Goal: Information Seeking & Learning: Check status

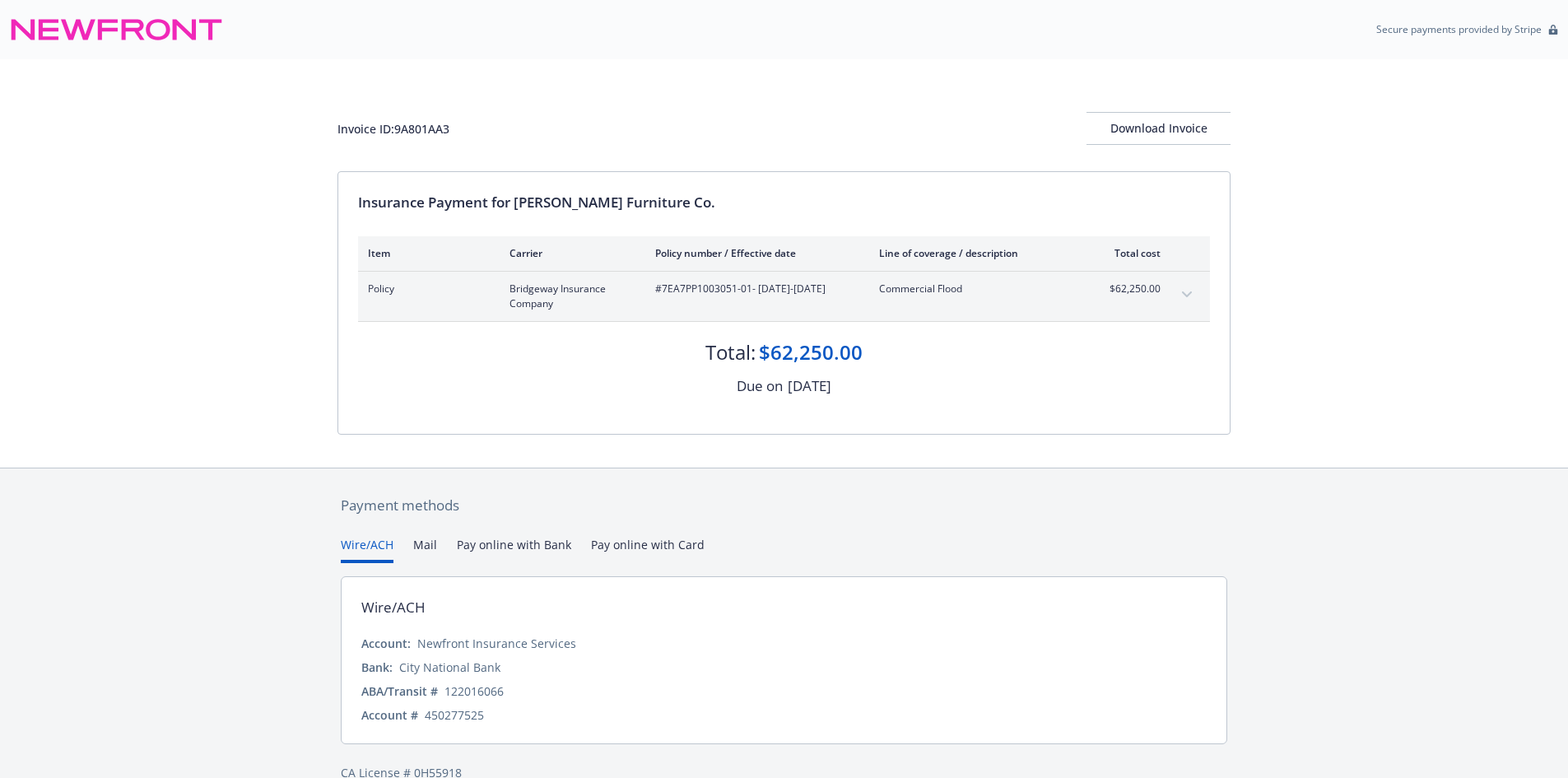
click at [703, 285] on span "#7EA7PP1003051-01 - 08/01/2025-08/01/2026" at bounding box center [753, 289] width 197 height 15
drag, startPoint x: 748, startPoint y: 290, endPoint x: 661, endPoint y: 288, distance: 87.0
click at [661, 288] on span "#7EA7PP1003051-01 - 08/01/2025-08/01/2026" at bounding box center [753, 289] width 197 height 15
copy span "7EA7PP1003051-01"
drag, startPoint x: 516, startPoint y: 198, endPoint x: 788, endPoint y: 203, distance: 272.0
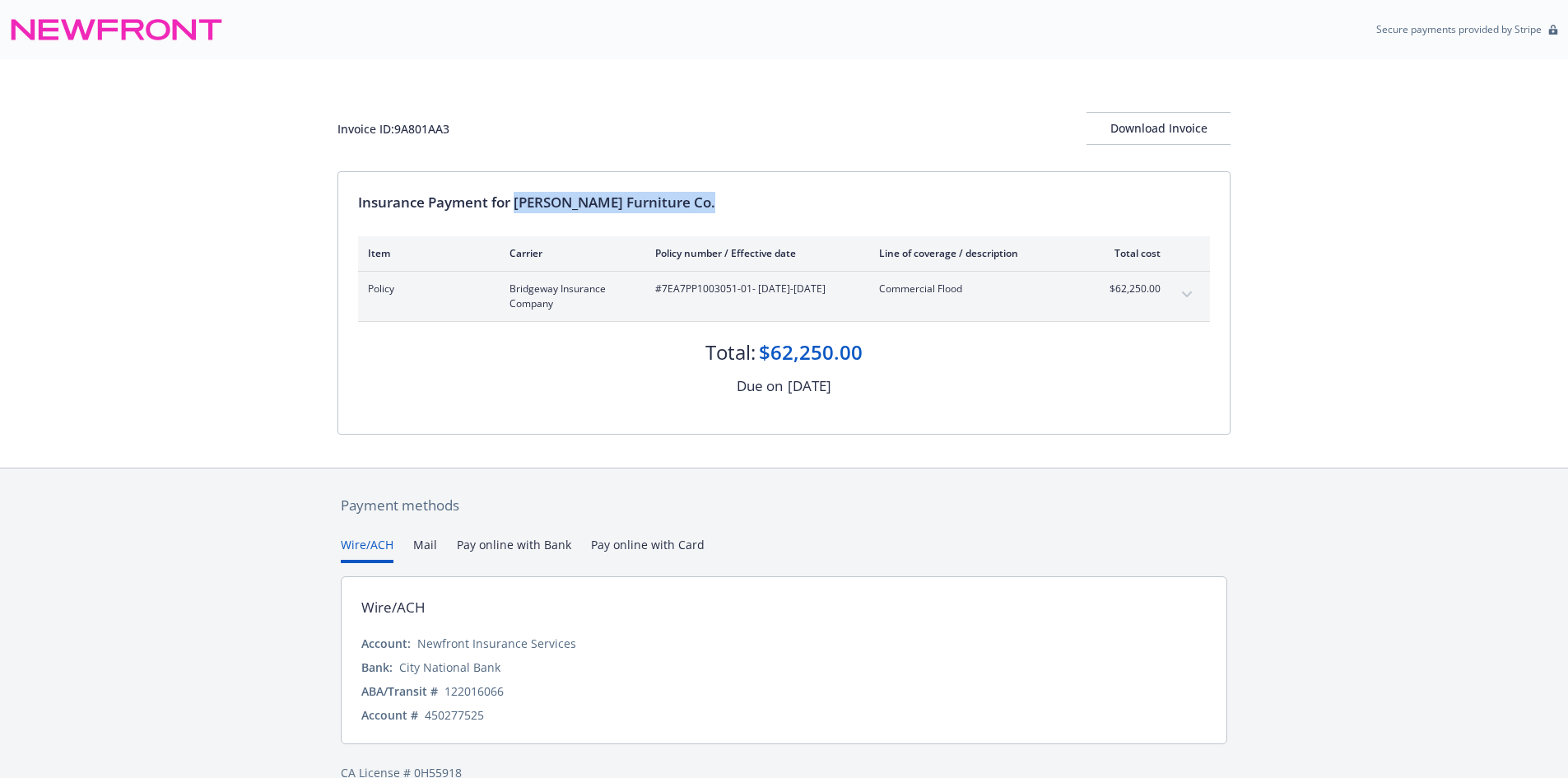
click at [788, 203] on div "Insurance Payment for Gardner-White Furniture Co." at bounding box center [784, 202] width 852 height 21
copy div "Gardner-White Furniture Co."
click at [416, 128] on div "Invoice ID: 9A801AA3" at bounding box center [393, 129] width 112 height 17
copy div "9A801AA3"
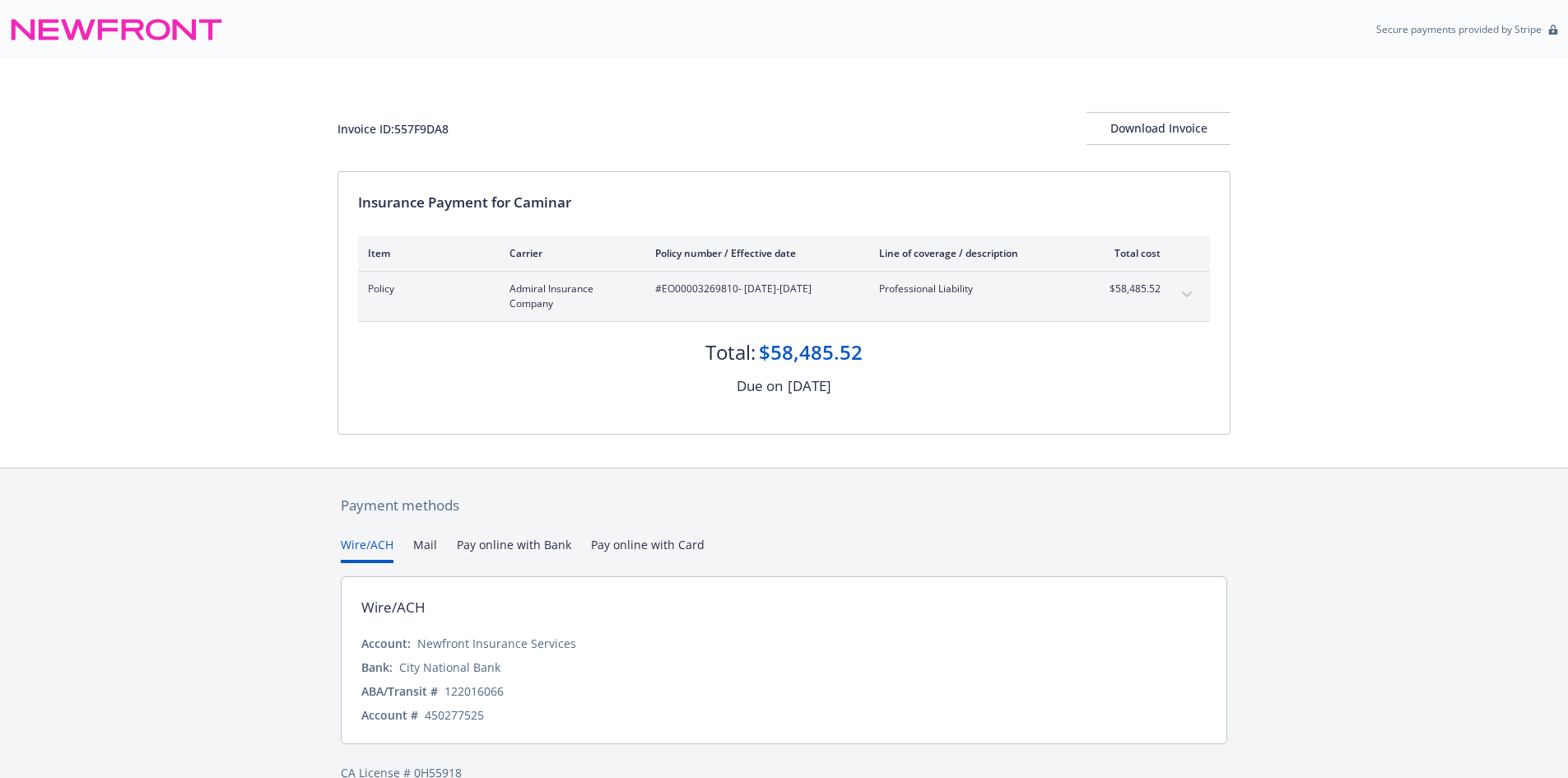
click at [711, 289] on span "#EO00003269810 - 08/28/2025-08/28/2026" at bounding box center [753, 289] width 197 height 15
copy span "EO00003269810"
click at [715, 296] on span "#EO00003269810 - 08/28/2025-08/28/2026" at bounding box center [753, 289] width 197 height 15
click at [714, 296] on span "#EO00003269810 - 08/28/2025-08/28/2026" at bounding box center [753, 289] width 197 height 15
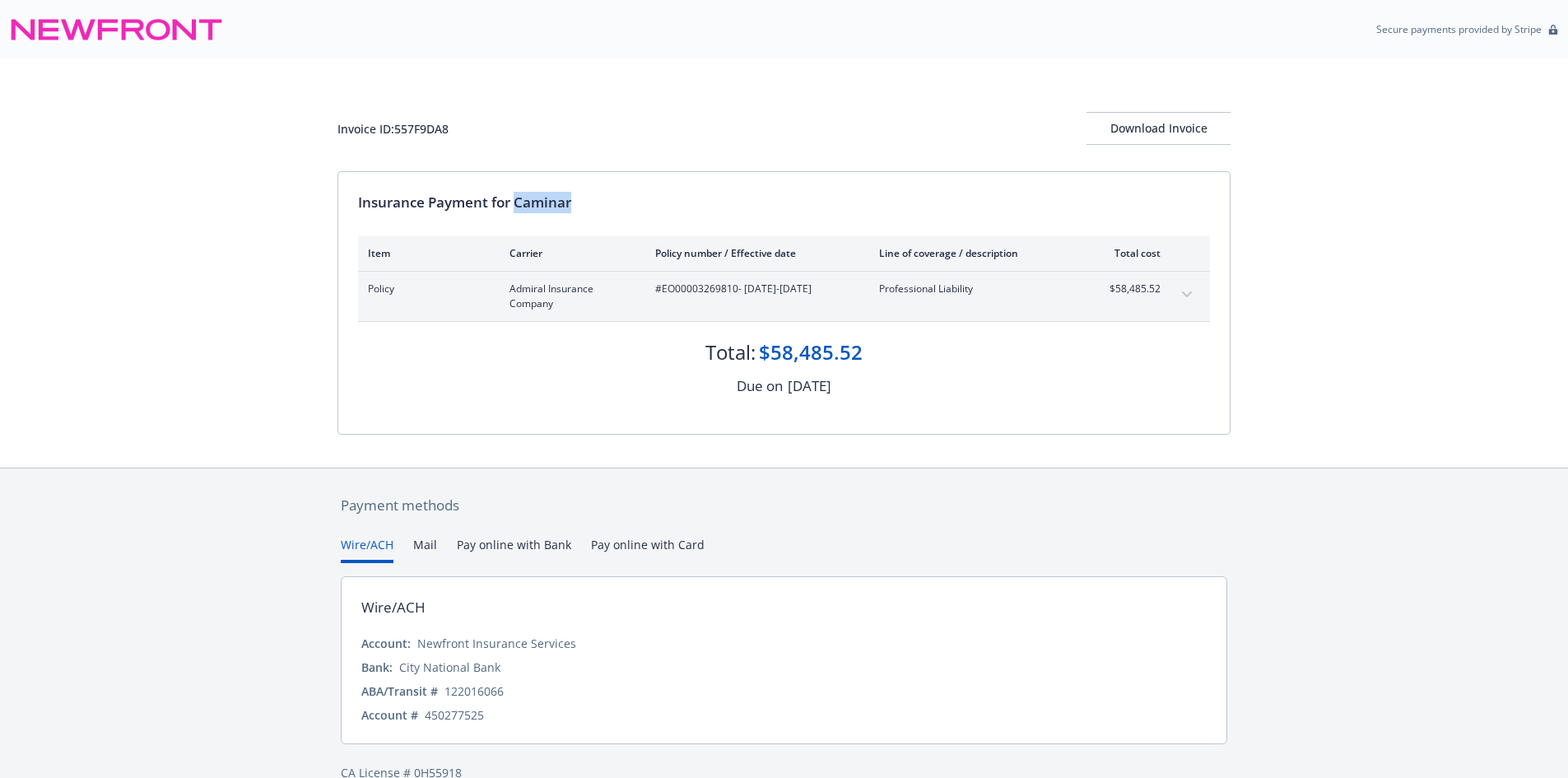
drag, startPoint x: 517, startPoint y: 197, endPoint x: 637, endPoint y: 202, distance: 120.1
click at [637, 202] on div "Insurance Payment for Caminar" at bounding box center [784, 202] width 852 height 21
copy div "Caminar"
click at [413, 139] on div "Invoice ID: 557F9DA8 Download Invoice" at bounding box center [784, 129] width 893 height 33
click at [414, 139] on div "Invoice ID: 557F9DA8 Download Invoice" at bounding box center [784, 129] width 893 height 33
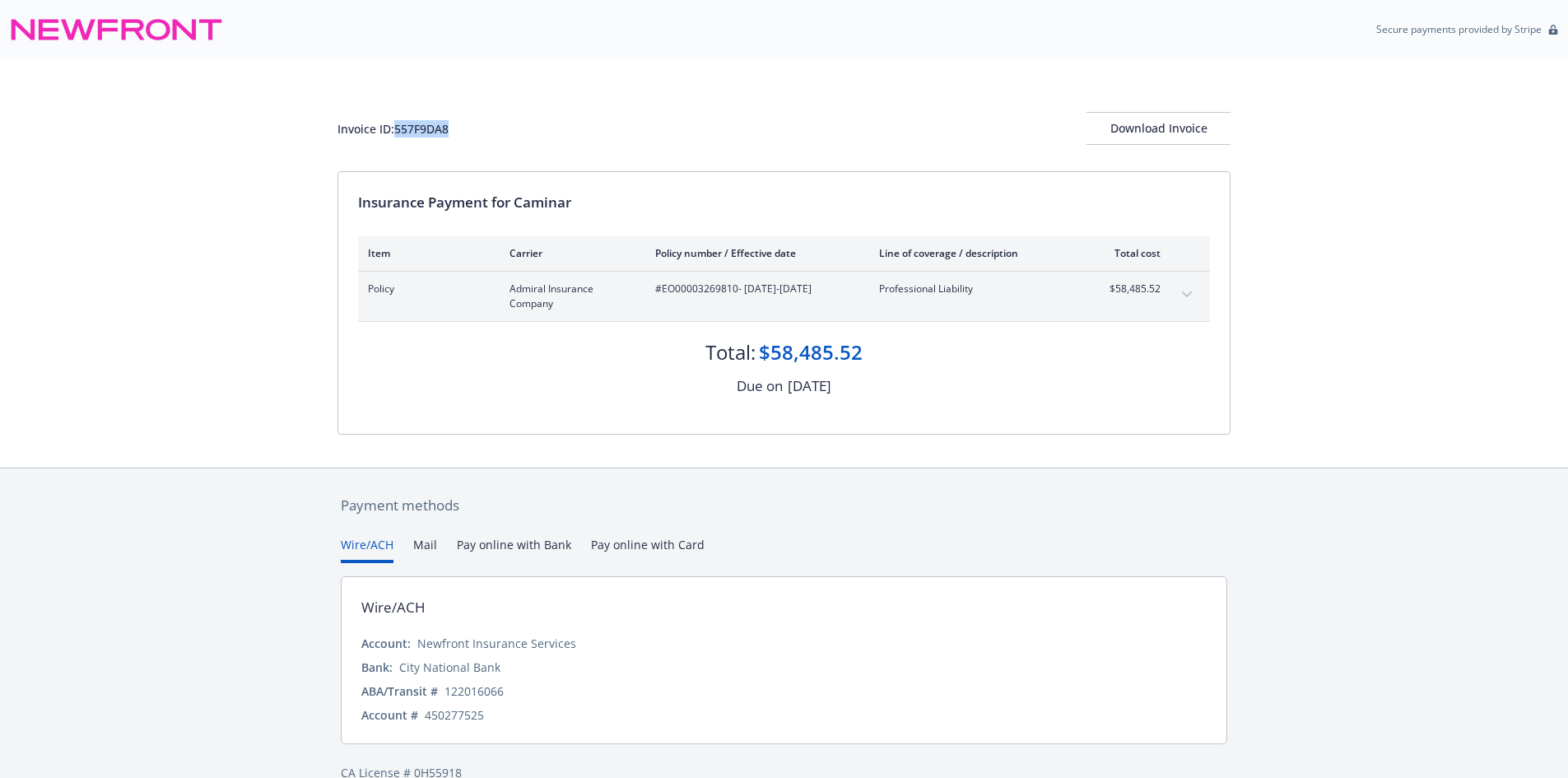
copy div "557F9DA8"
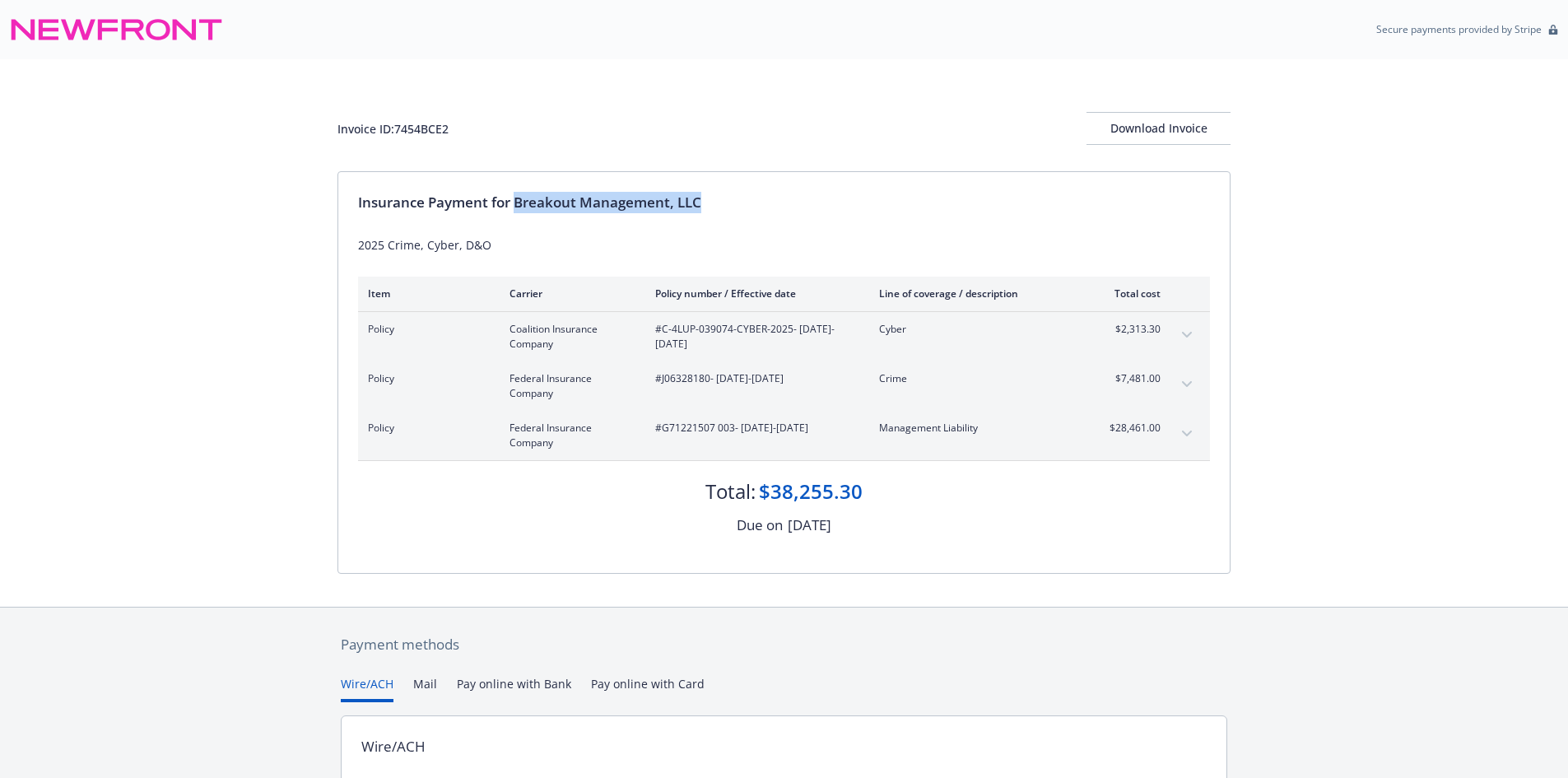
drag, startPoint x: 517, startPoint y: 201, endPoint x: 764, endPoint y: 203, distance: 247.0
click at [764, 203] on div "Insurance Payment for Breakout Management, LLC" at bounding box center [784, 202] width 852 height 21
copy div "Breakout Management, LLC"
click at [416, 137] on div "Invoice ID: 7454BCE2 Download Invoice" at bounding box center [784, 129] width 893 height 33
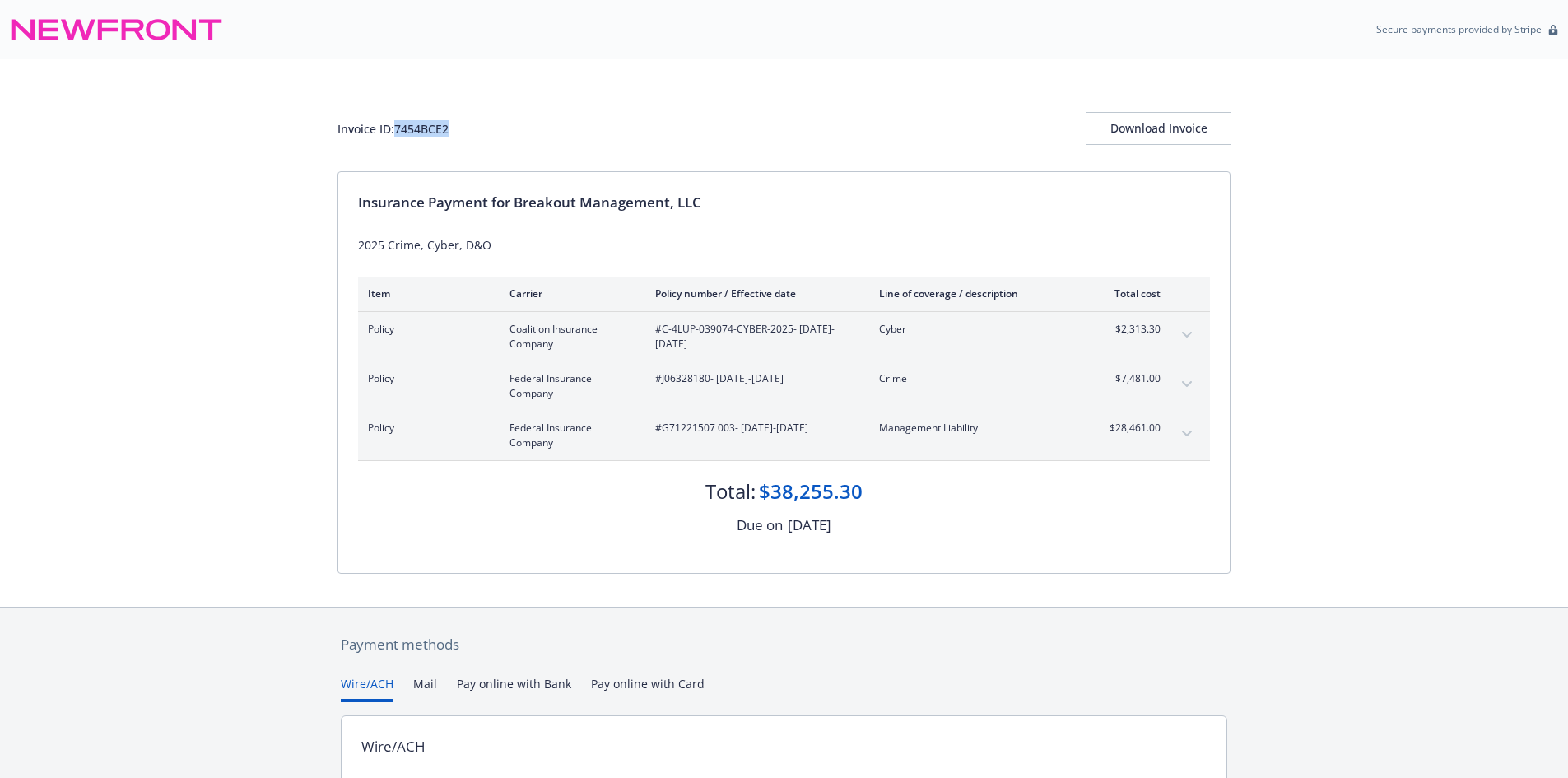
copy div "7454BCE2"
drag, startPoint x: 791, startPoint y: 324, endPoint x: 663, endPoint y: 320, distance: 128.1
click at [663, 320] on div "Policy Coalition Insurance Company #C-4LUP-039074-CYBER-2025 - 08/01/2025-08/01…" at bounding box center [784, 337] width 852 height 49
copy span "C-4LUP-039074-CYBER-2025"
click at [691, 382] on span "#J06328180 - 08/15/2025-08/15/2026" at bounding box center [753, 378] width 197 height 15
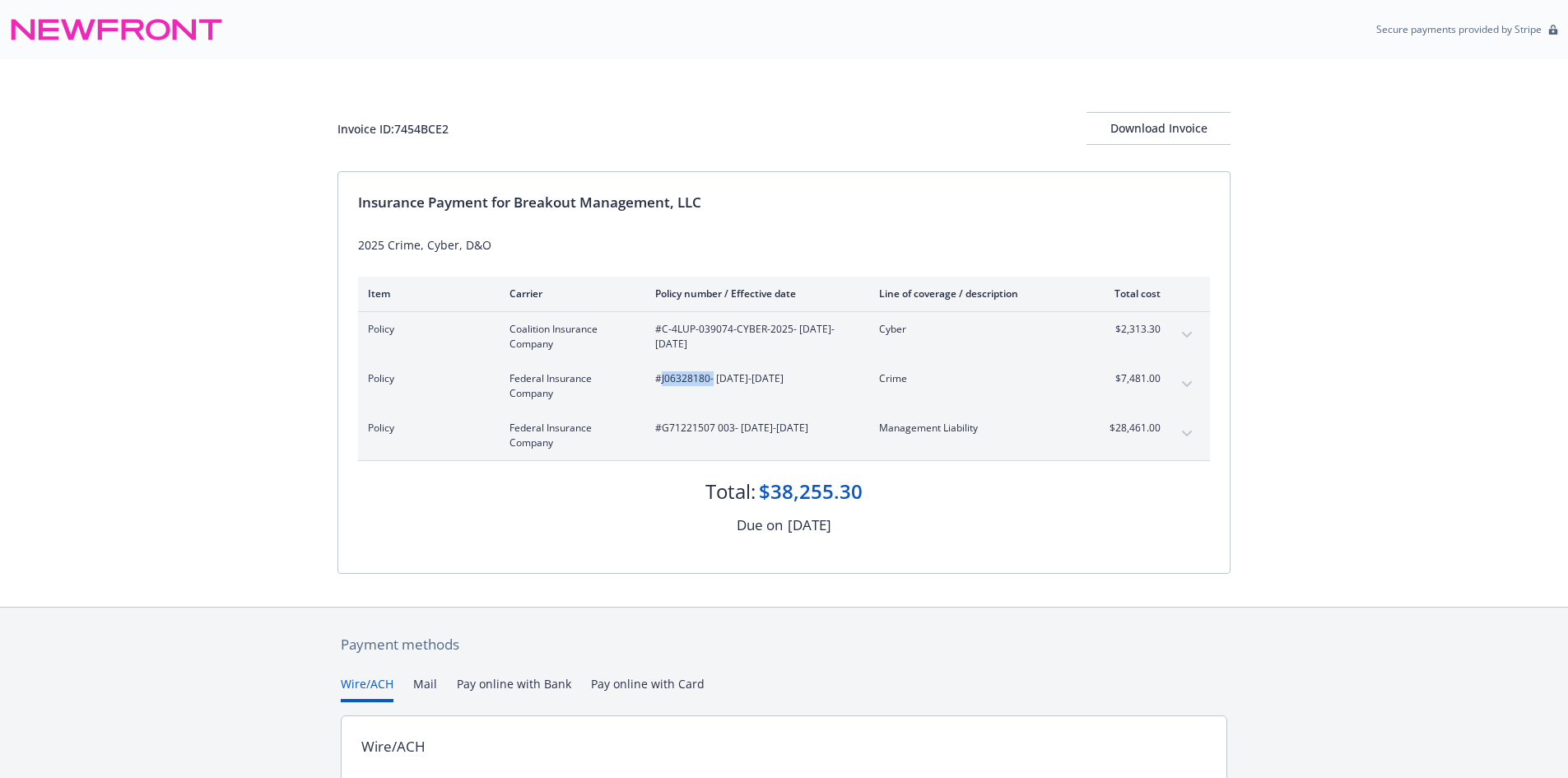
click at [691, 382] on span "#J06328180 - 08/15/2025-08/15/2026" at bounding box center [753, 378] width 197 height 15
copy span "J06328180"
click at [707, 420] on span "#G71221507 003 - 08/15/2025-08/15/2026" at bounding box center [753, 427] width 197 height 15
click at [720, 425] on span "#G71221507 003 - 08/15/2025-08/15/2026" at bounding box center [753, 427] width 197 height 15
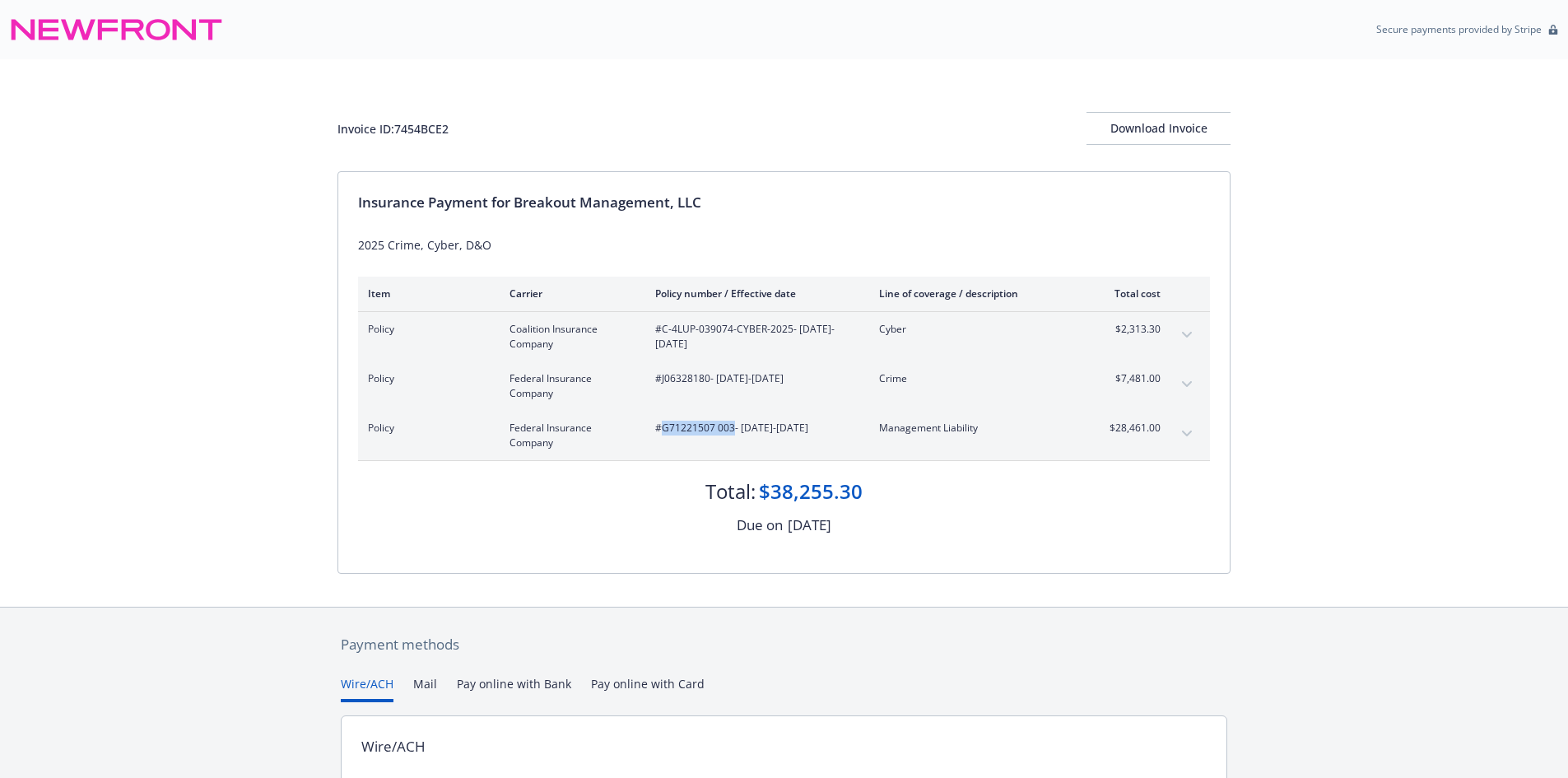
drag, startPoint x: 731, startPoint y: 425, endPoint x: 663, endPoint y: 434, distance: 68.6
click at [663, 434] on span "#G71221507 003 - 08/15/2025-08/15/2026" at bounding box center [753, 427] width 197 height 15
copy span "G71221507 003"
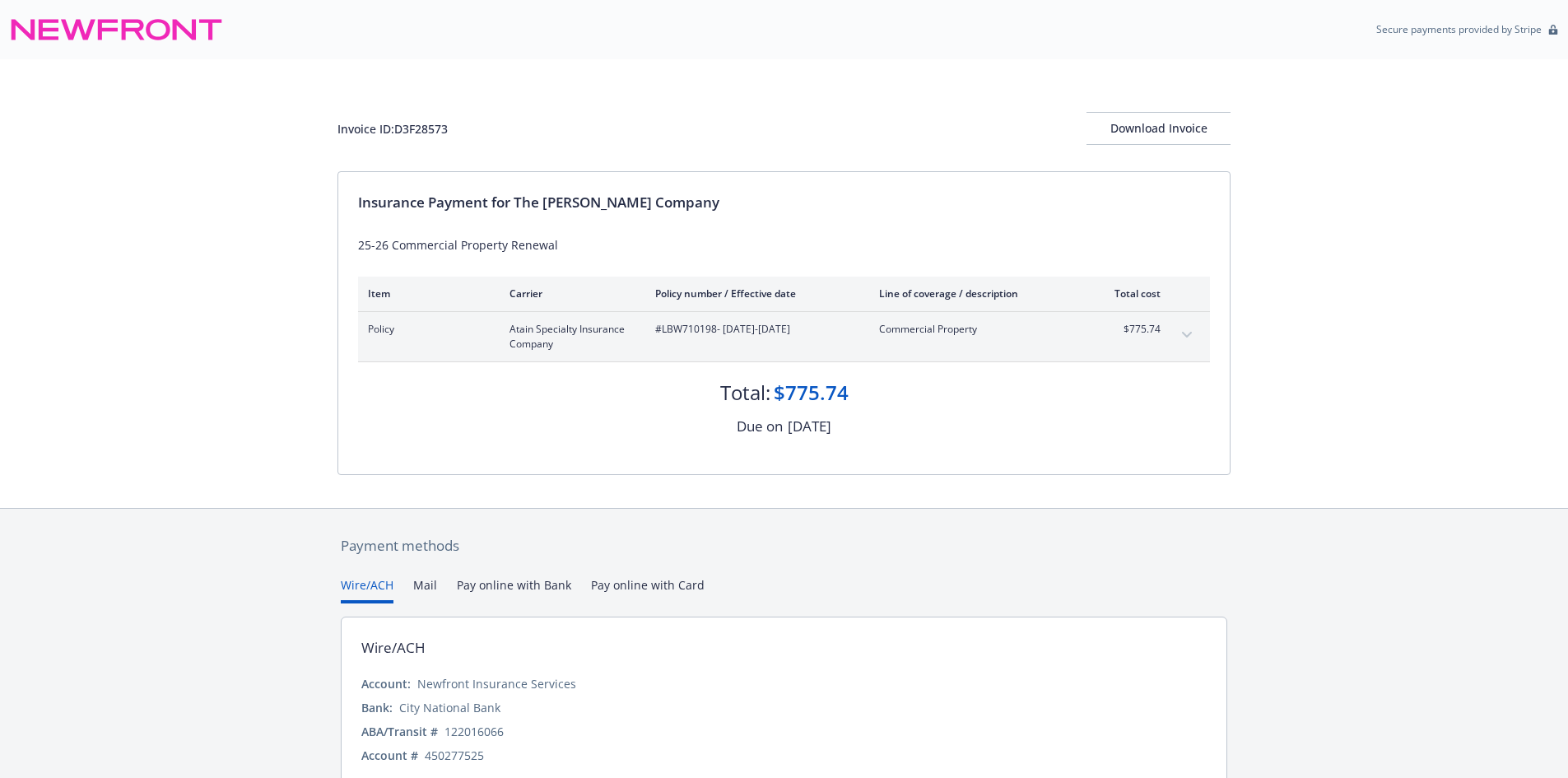
click at [419, 135] on div "Invoice ID: D3F28573" at bounding box center [392, 129] width 110 height 17
copy div "D3F28573"
drag, startPoint x: 655, startPoint y: 312, endPoint x: 694, endPoint y: 321, distance: 40.0
click at [655, 312] on div "Policy Atain Specialty Insurance Company #LBW710198 - [DATE]-[DATE] Commercial …" at bounding box center [784, 337] width 852 height 49
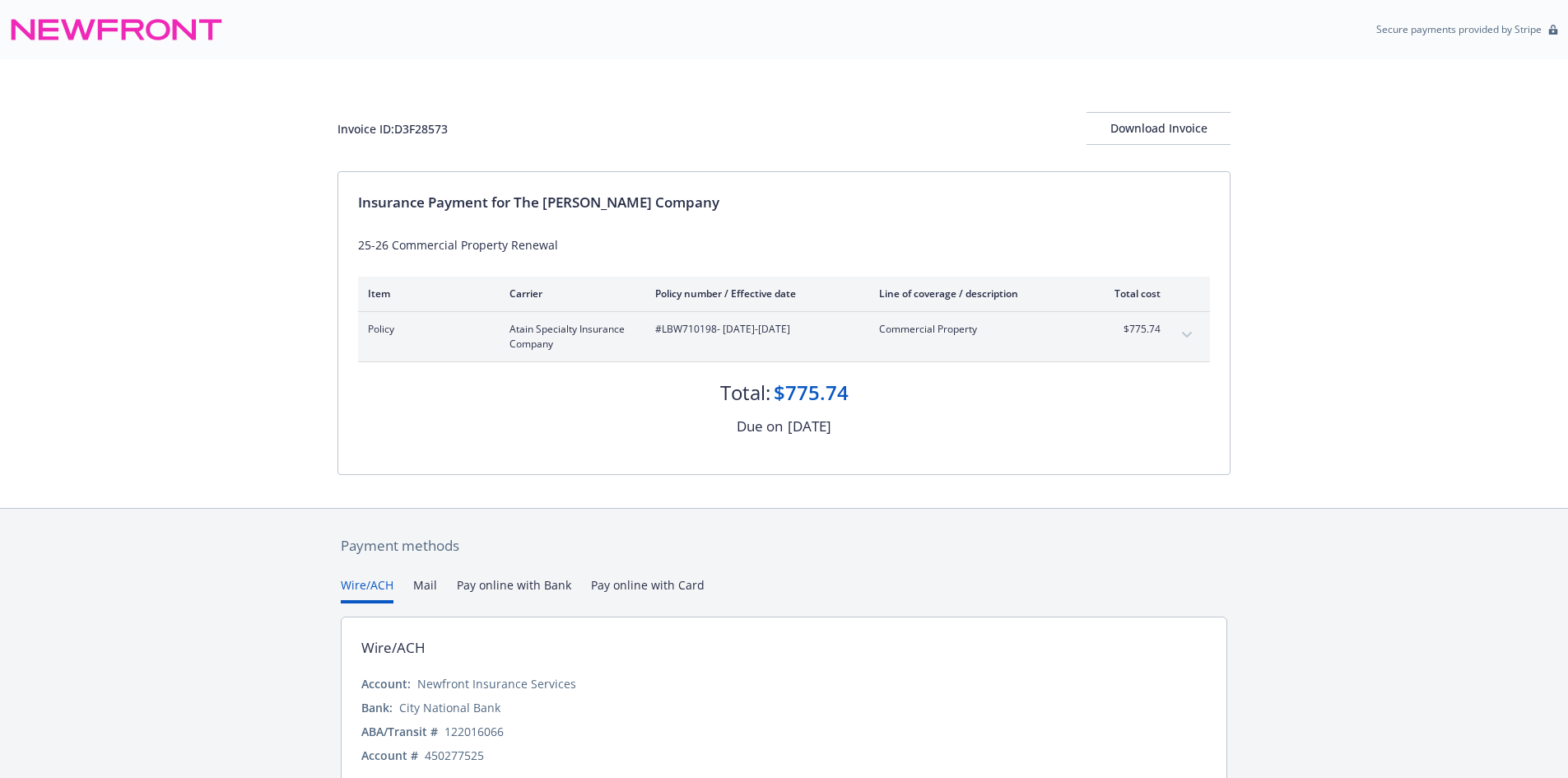
click at [696, 322] on span "#LBW710198 - [DATE]-[DATE]" at bounding box center [753, 329] width 197 height 15
copy span "LBW710198"
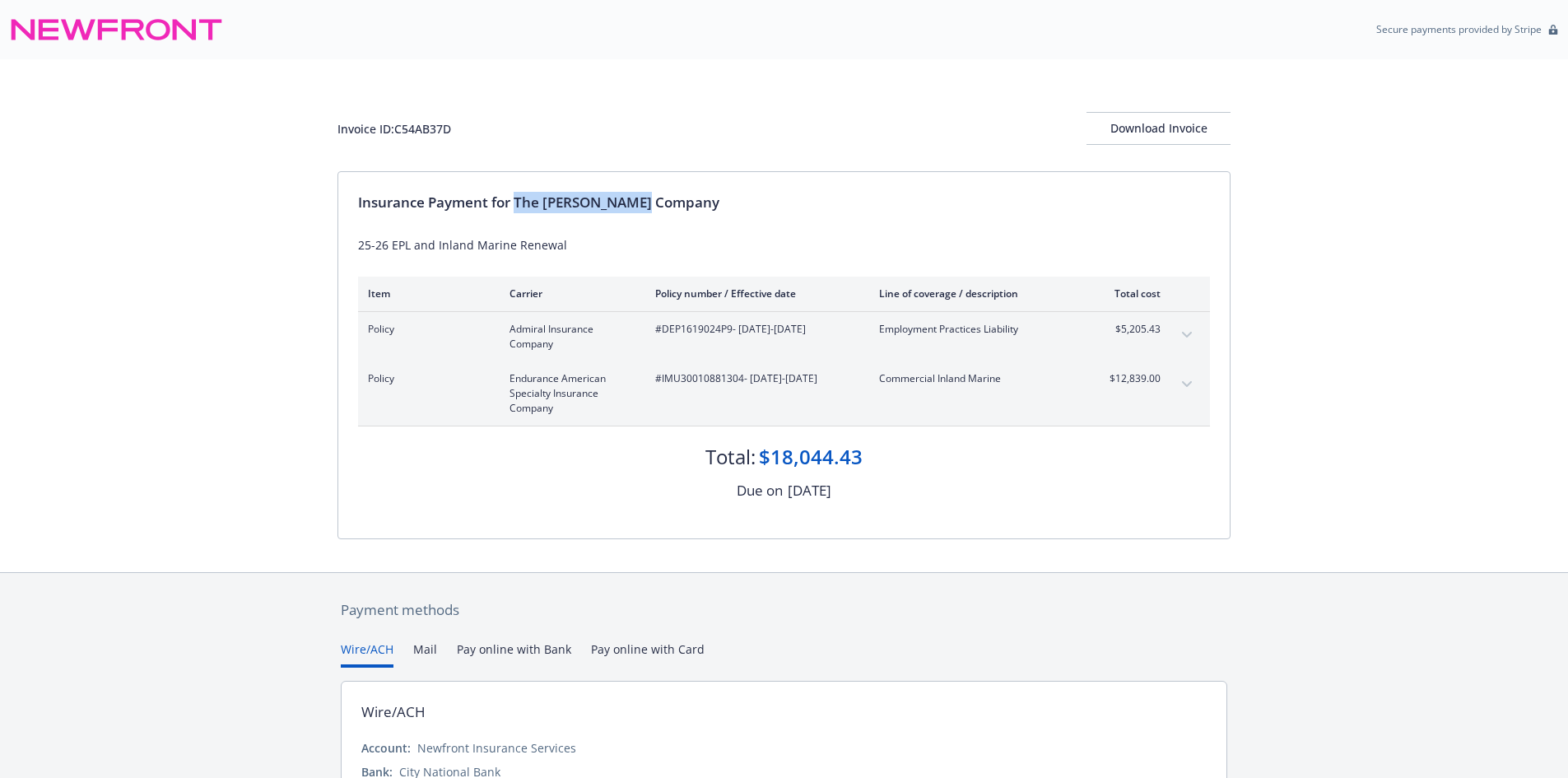
drag, startPoint x: 518, startPoint y: 203, endPoint x: 652, endPoint y: 194, distance: 134.3
click at [652, 194] on div "Insurance Payment for The [PERSON_NAME] Company" at bounding box center [784, 202] width 852 height 21
drag, startPoint x: 649, startPoint y: 204, endPoint x: 518, endPoint y: 210, distance: 131.1
click at [518, 210] on div "Insurance Payment for The [PERSON_NAME] Company" at bounding box center [784, 202] width 852 height 21
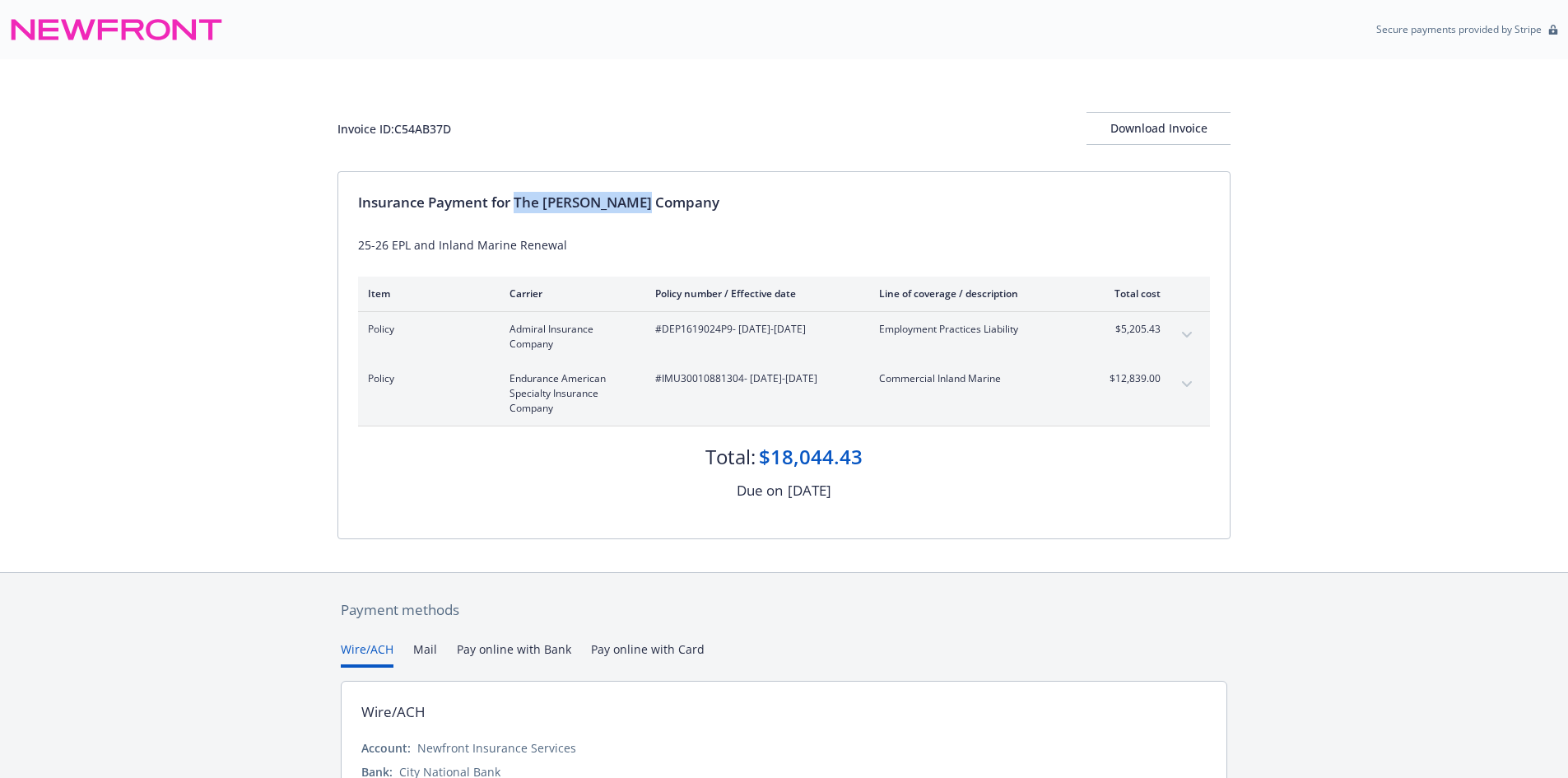
copy div "The [PERSON_NAME] Company"
click at [689, 321] on span "#DEP1619024P9 - 09/01/2025-09/01/2026" at bounding box center [753, 329] width 197 height 15
copy span "DEP1619024P9"
click at [720, 384] on span "#IMU30010881304 - 09/01/2025-09/01/2026" at bounding box center [753, 378] width 197 height 15
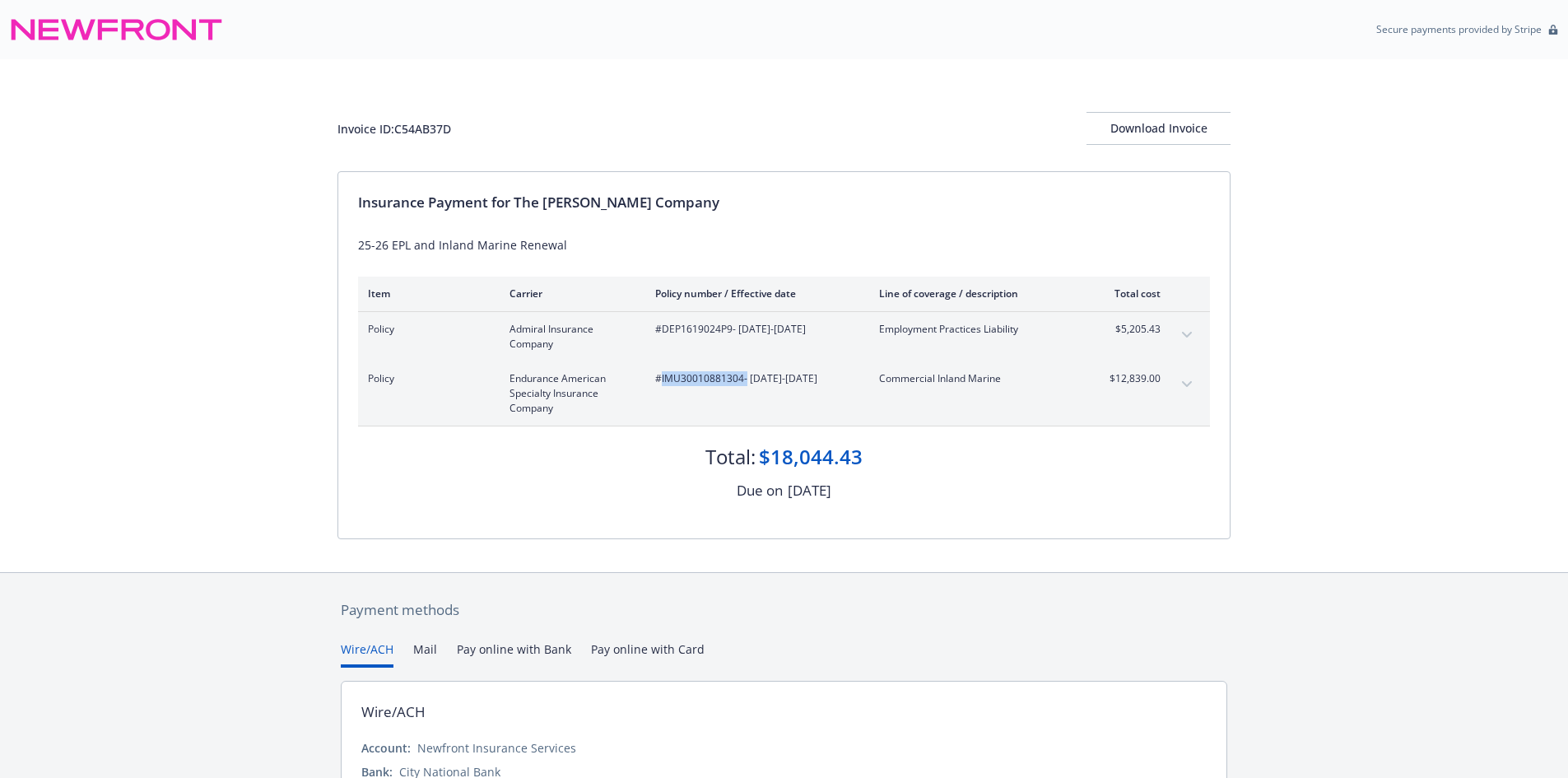
click at [720, 384] on span "#IMU30010881304 - 09/01/2025-09/01/2026" at bounding box center [753, 378] width 197 height 15
copy span "IMU30010881304"
click at [428, 129] on div "Invoice ID: C54AB37D" at bounding box center [394, 129] width 113 height 17
copy div "C54AB37D"
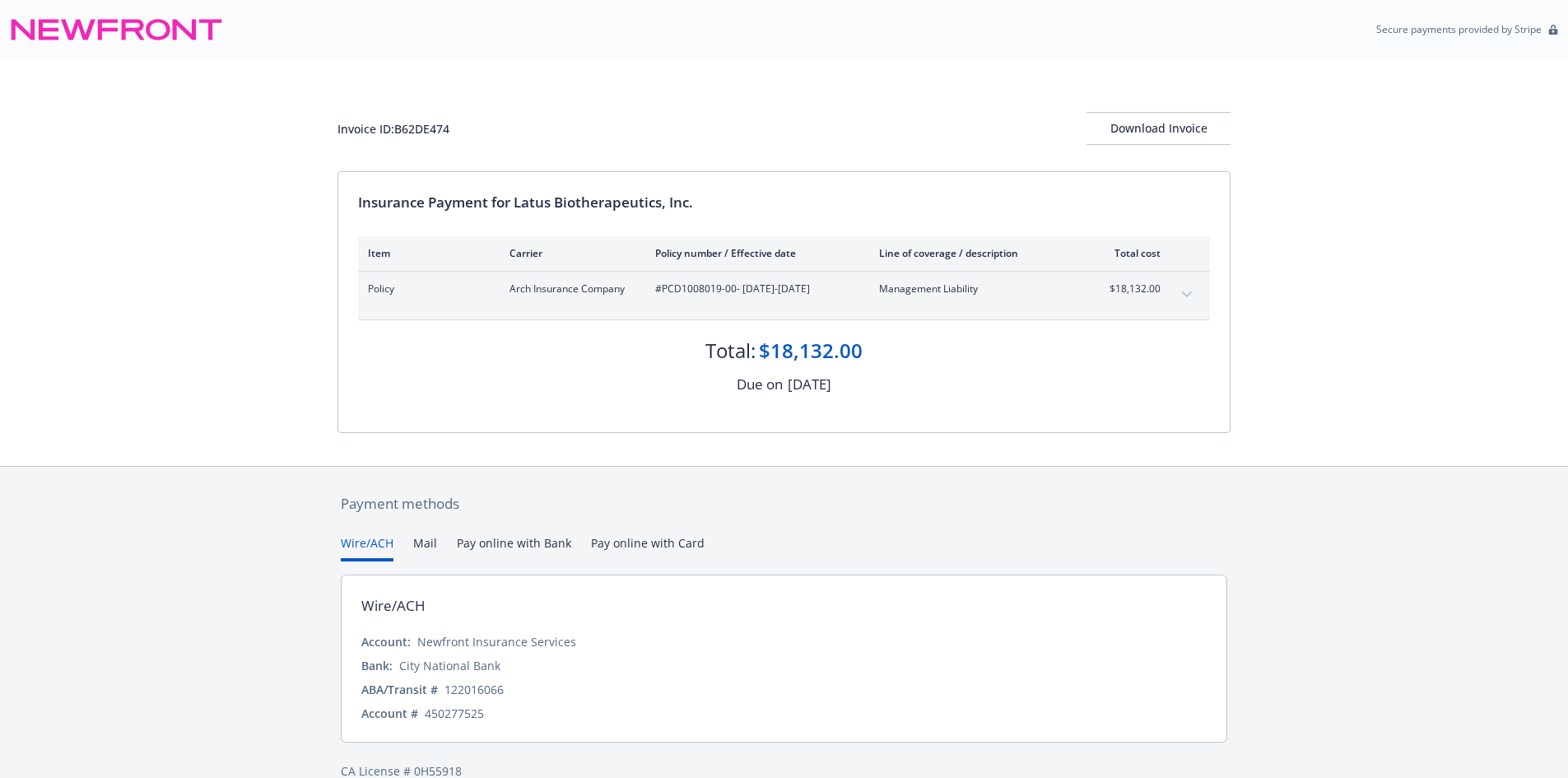
click at [698, 276] on div "Policy Arch Insurance Company #PCD1008019-00 - [DATE]-[DATE] Management Liabili…" at bounding box center [784, 295] width 852 height 47
drag, startPoint x: 737, startPoint y: 288, endPoint x: 661, endPoint y: 289, distance: 76.0
click at [661, 289] on span "#PCD1008019-00 - [DATE]-[DATE]" at bounding box center [753, 289] width 197 height 15
copy span "PCD1008019-00"
drag, startPoint x: 517, startPoint y: 203, endPoint x: 742, endPoint y: 209, distance: 225.1
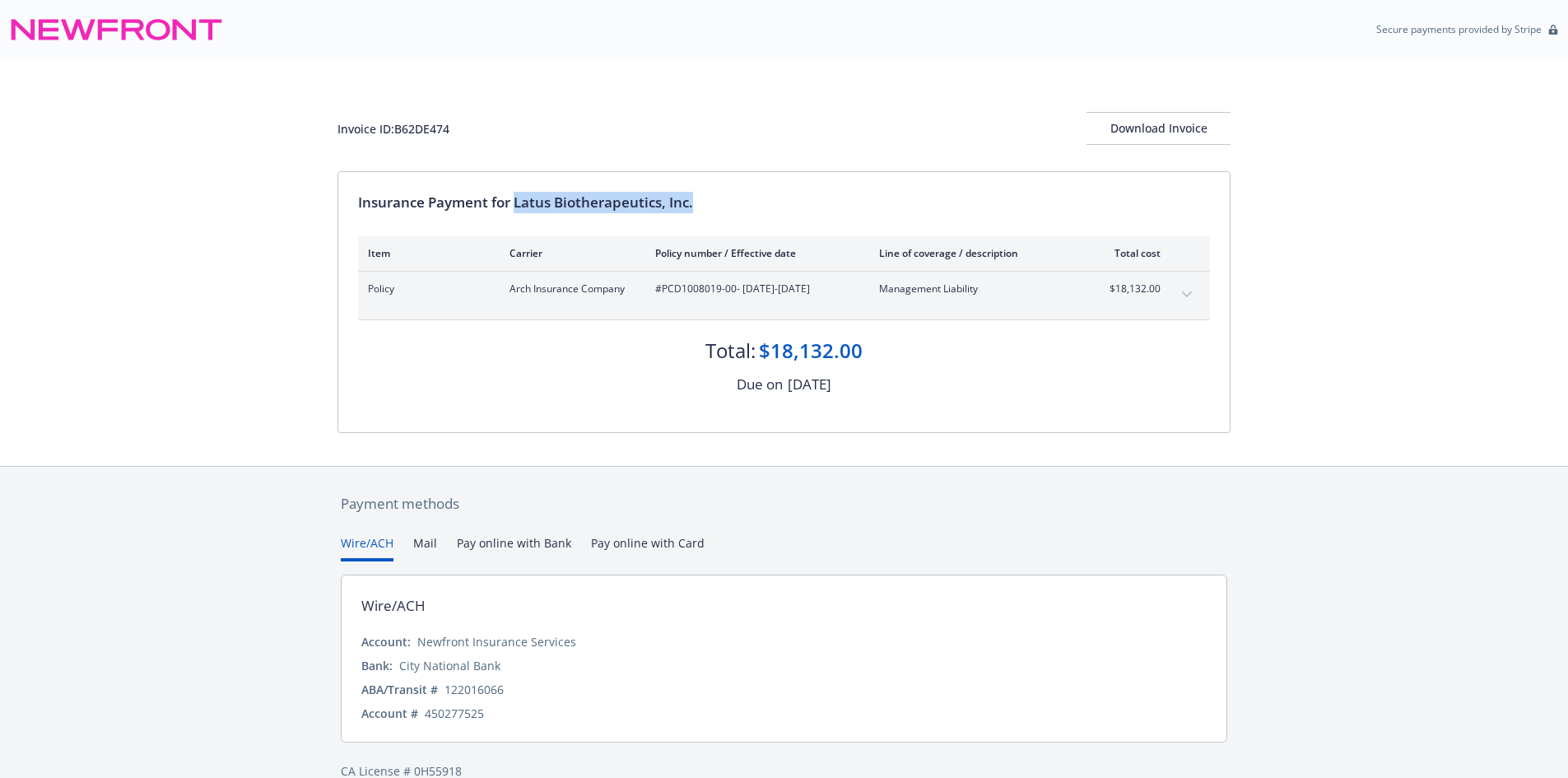
click at [742, 209] on div "Insurance Payment for Latus Biotherapeutics, Inc." at bounding box center [784, 202] width 852 height 21
copy div "Latus Biotherapeutics, Inc."
click at [411, 130] on div "Invoice ID: B62DE474" at bounding box center [393, 129] width 112 height 17
copy div "B62DE474"
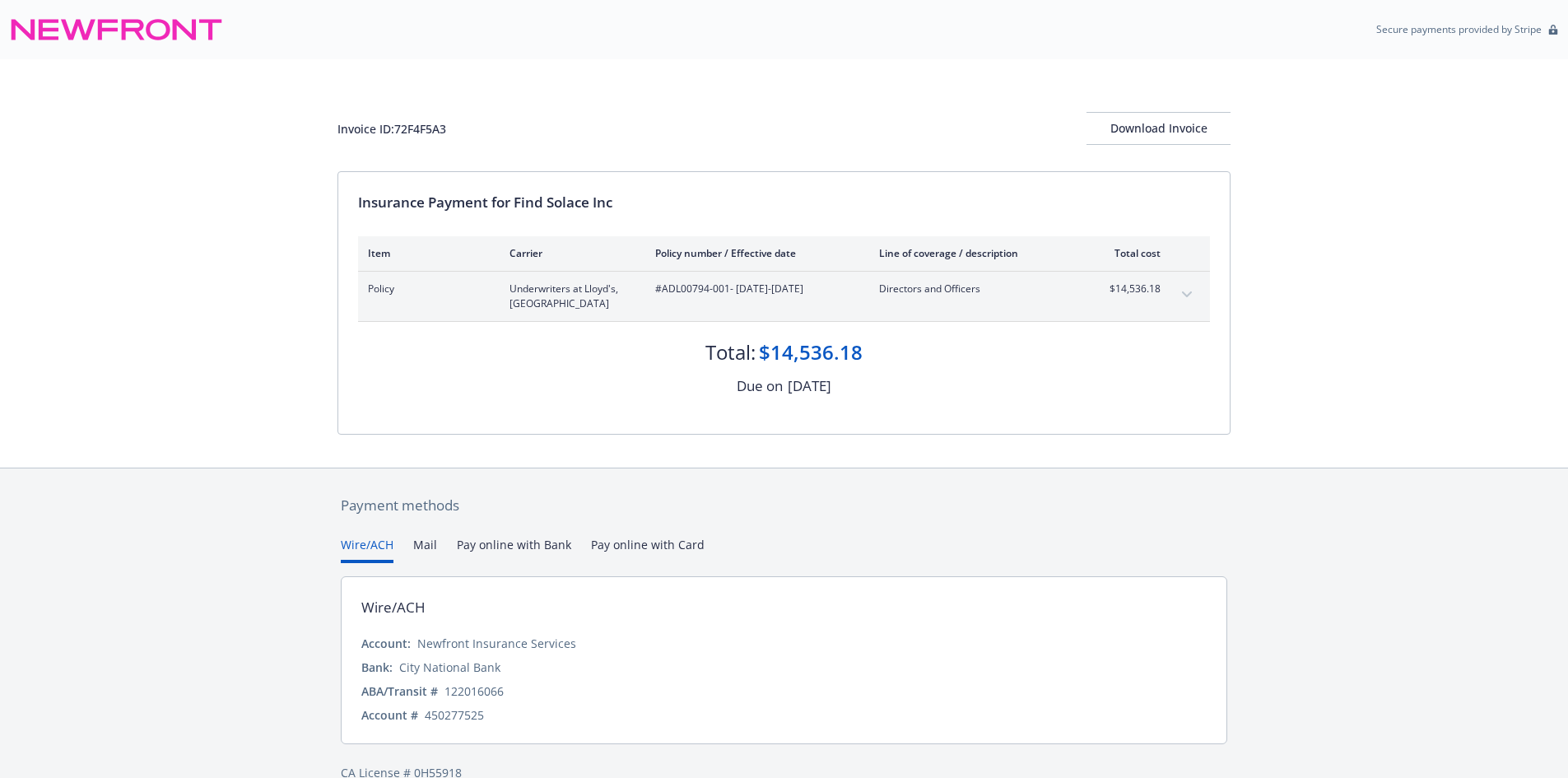
click at [689, 279] on div "Policy Underwriters at Lloyd's, [GEOGRAPHIC_DATA] #ADL00794-001 - [DATE]-[DATE]…" at bounding box center [784, 296] width 852 height 49
drag, startPoint x: 729, startPoint y: 288, endPoint x: 662, endPoint y: 289, distance: 67.0
click at [662, 289] on span "#ADL00794-001 - [DATE]-[DATE]" at bounding box center [753, 289] width 197 height 15
copy span "ADL00794-001"
drag, startPoint x: 516, startPoint y: 203, endPoint x: 649, endPoint y: 200, distance: 133.0
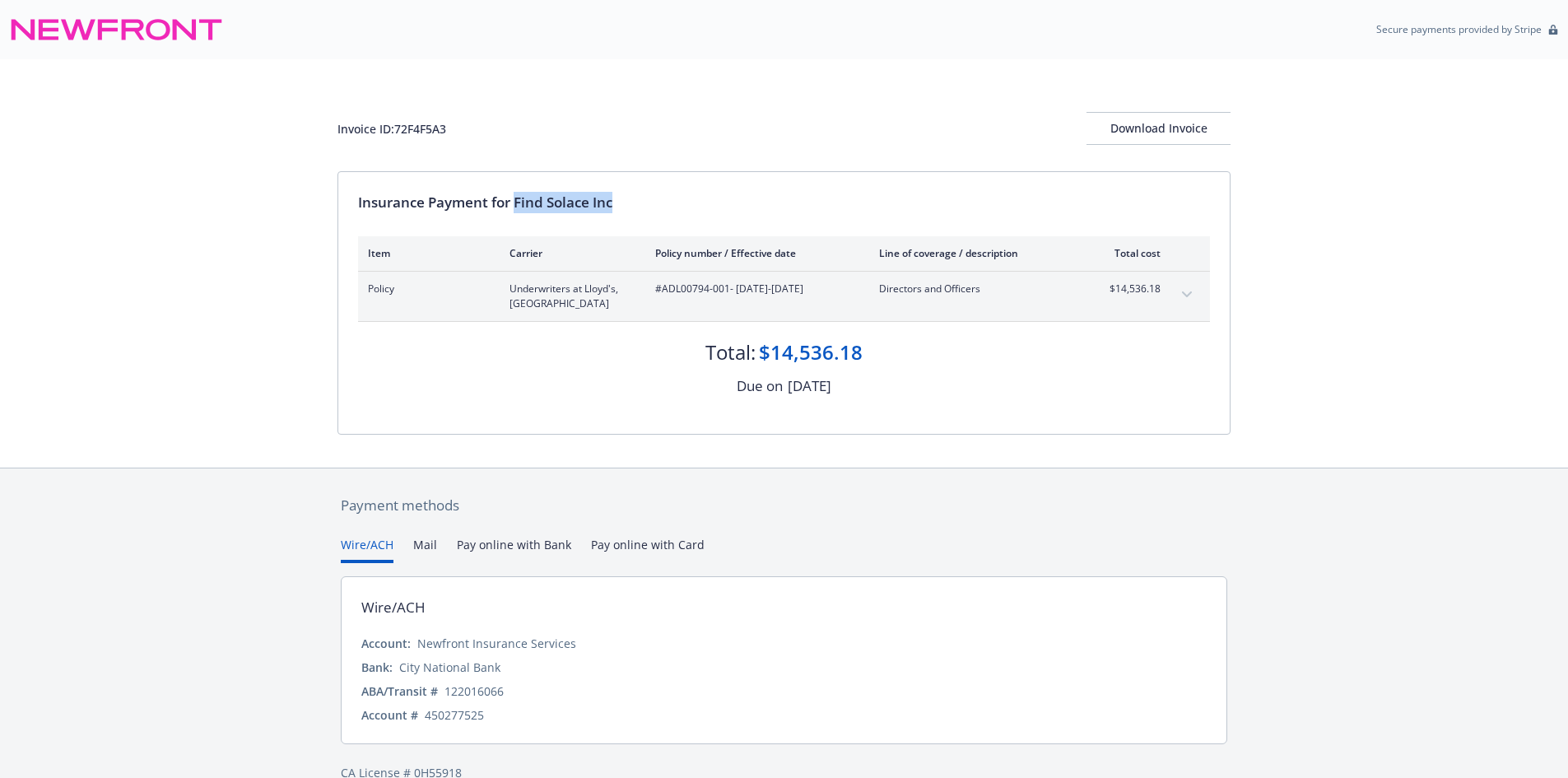
click at [649, 200] on div "Insurance Payment for Find Solace Inc" at bounding box center [784, 202] width 852 height 21
copy div "Find Solace Inc"
click at [429, 121] on div "Invoice ID: 72F4F5A3" at bounding box center [391, 129] width 109 height 17
copy div "72F4F5A3"
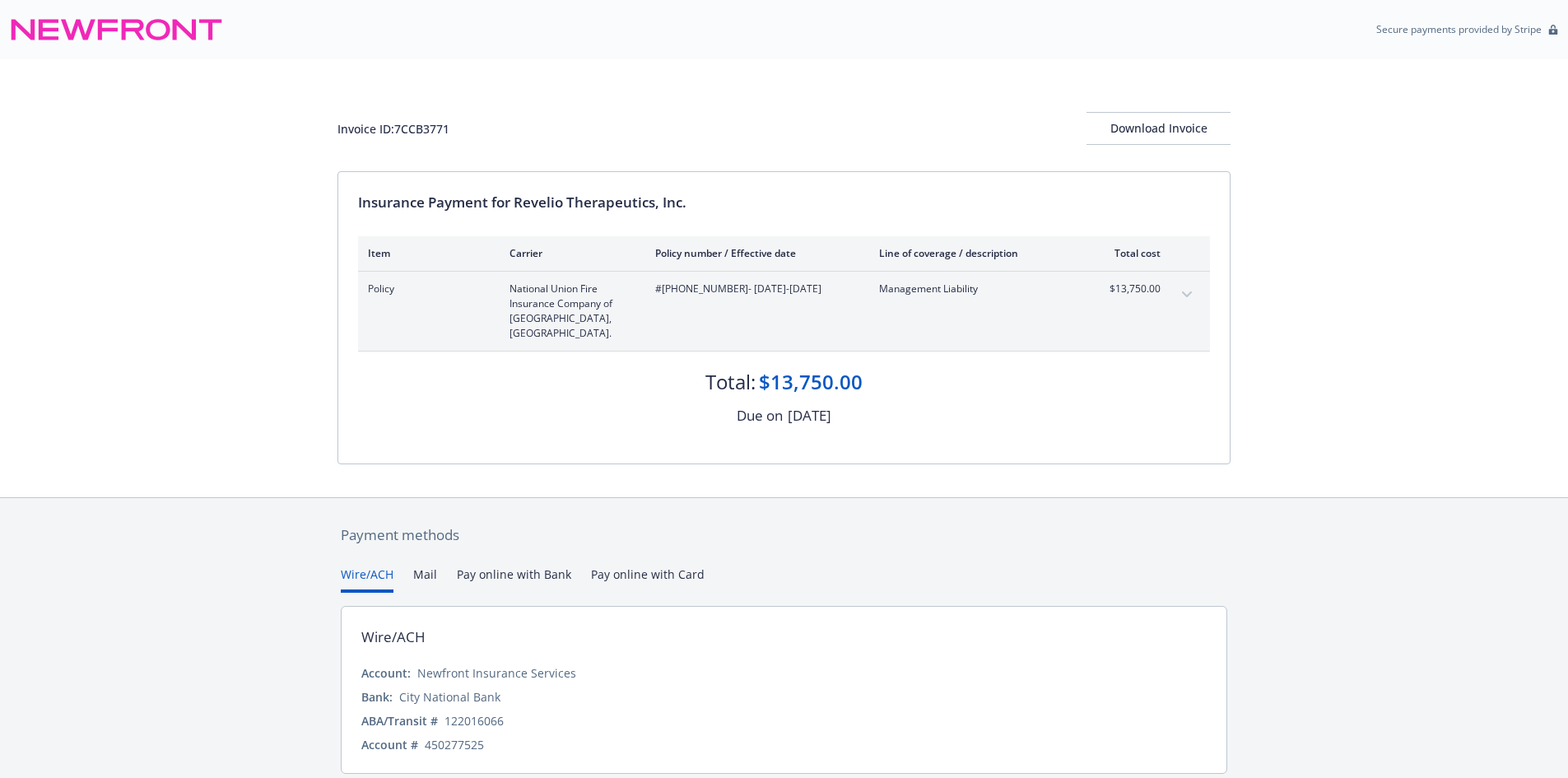
click at [720, 291] on span "#01-309-10-22 - 09/08/2025-09/08/2026" at bounding box center [753, 289] width 197 height 15
drag, startPoint x: 721, startPoint y: 290, endPoint x: 661, endPoint y: 291, distance: 60.0
click at [661, 291] on span "#01-309-10-22 - 09/08/2025-09/08/2026" at bounding box center [753, 289] width 197 height 15
copy span "01-309-10-22"
drag, startPoint x: 515, startPoint y: 206, endPoint x: 764, endPoint y: 213, distance: 249.1
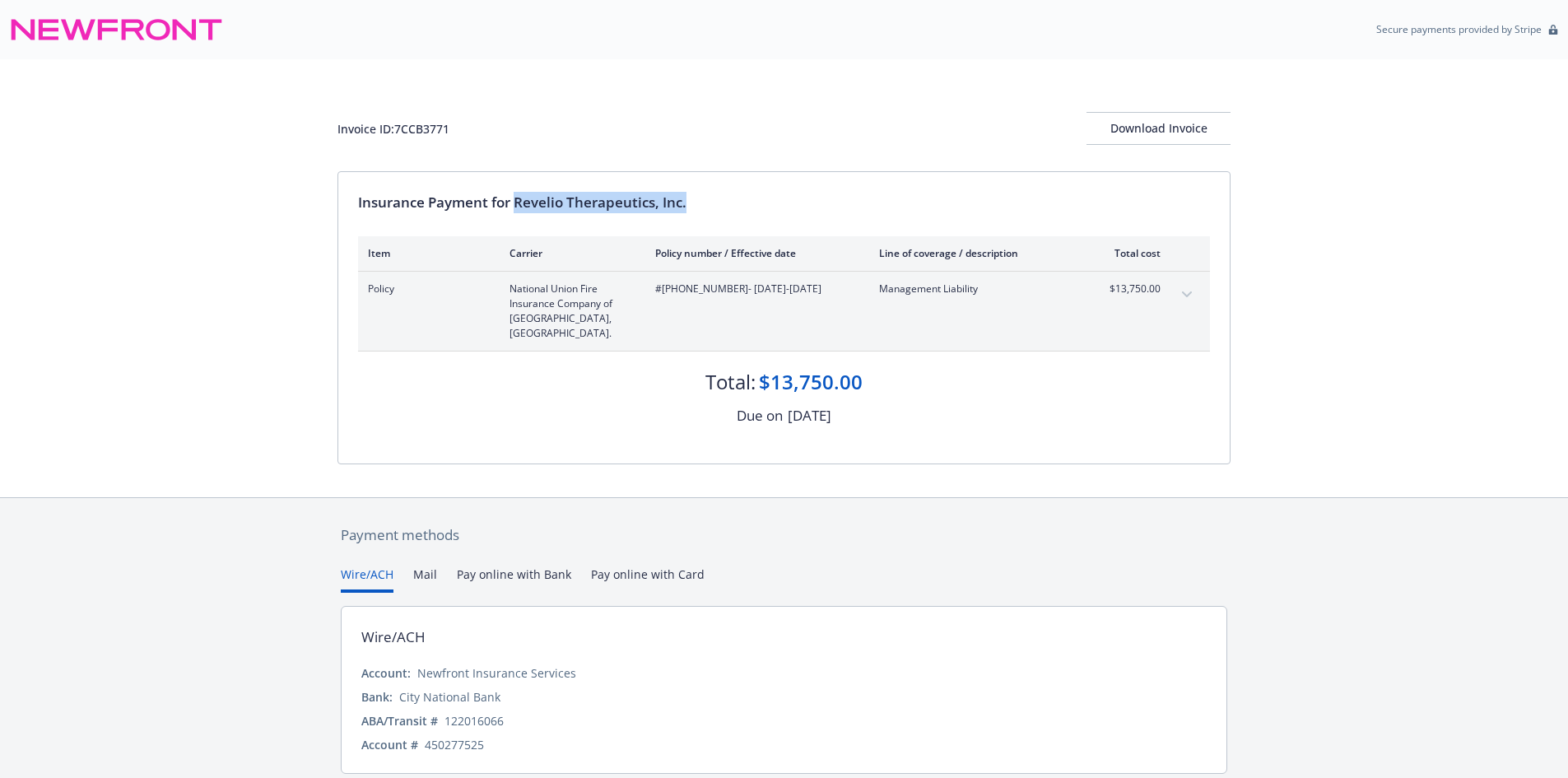
click at [764, 213] on div "Insurance Payment for Revelio Therapeutics, Inc." at bounding box center [784, 202] width 852 height 21
copy div "Revelio Therapeutics, Inc."
click at [410, 121] on div "Invoice ID: 7CCB3771" at bounding box center [393, 129] width 112 height 17
copy div "7CCB3771"
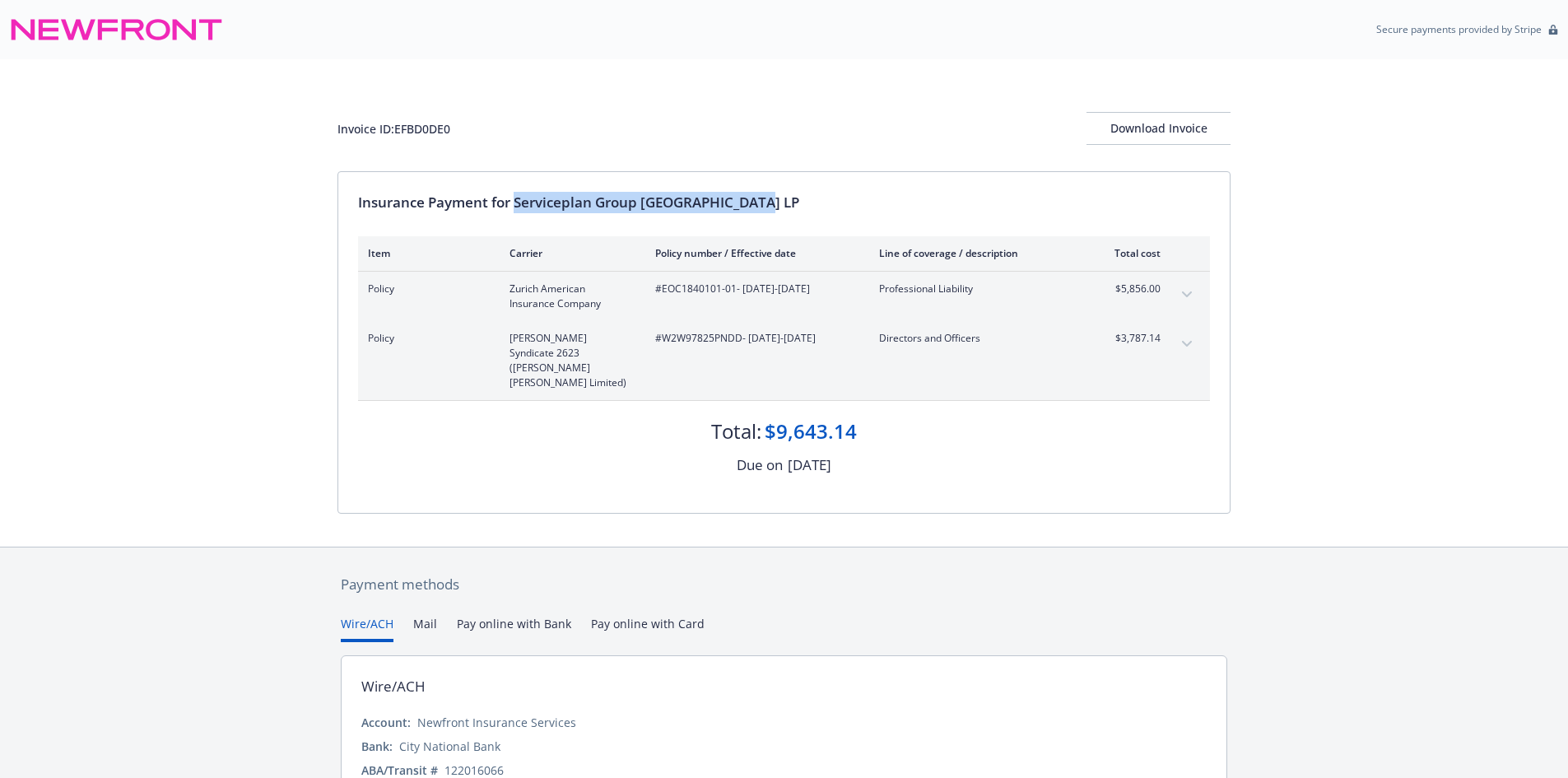
drag, startPoint x: 515, startPoint y: 204, endPoint x: 807, endPoint y: 184, distance: 292.7
click at [807, 184] on div "Insurance Payment for Serviceplan Group North America LP Item Carrier Policy nu…" at bounding box center [784, 342] width 891 height 341
copy div "Serviceplan Group North America LP"
click at [426, 125] on div "Invoice ID: EFBD0DE0" at bounding box center [393, 129] width 112 height 17
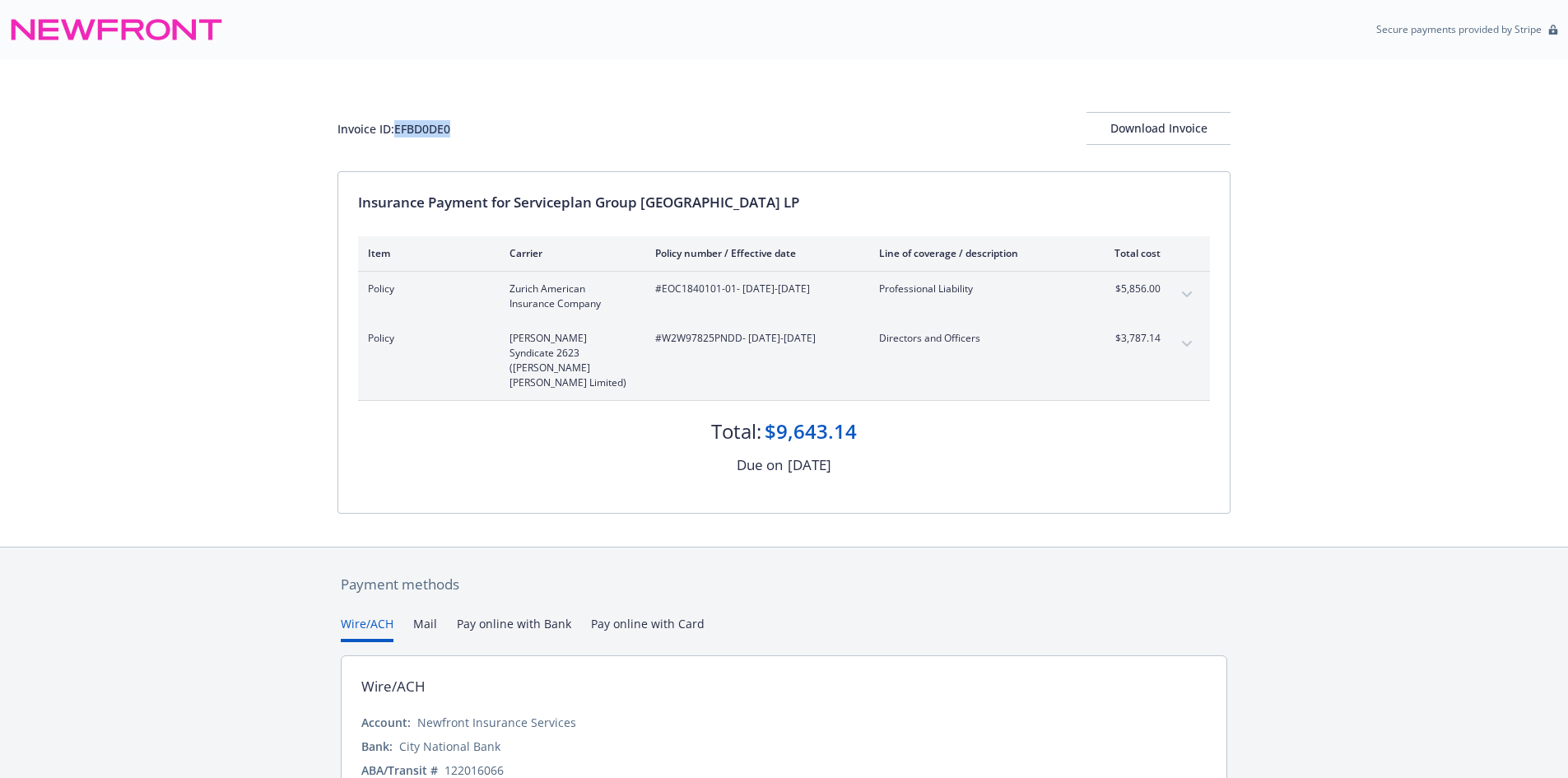
copy div "EFBD0DE0"
drag, startPoint x: 734, startPoint y: 281, endPoint x: 663, endPoint y: 287, distance: 71.3
click at [663, 287] on span "#EOC1840101-01 - 07/01/2025-07/01/2026" at bounding box center [753, 289] width 197 height 15
copy span "EOC1840101-01"
click at [710, 335] on span "#W2W97825PNDD - 07/01/2025-07/01/2026" at bounding box center [753, 338] width 197 height 15
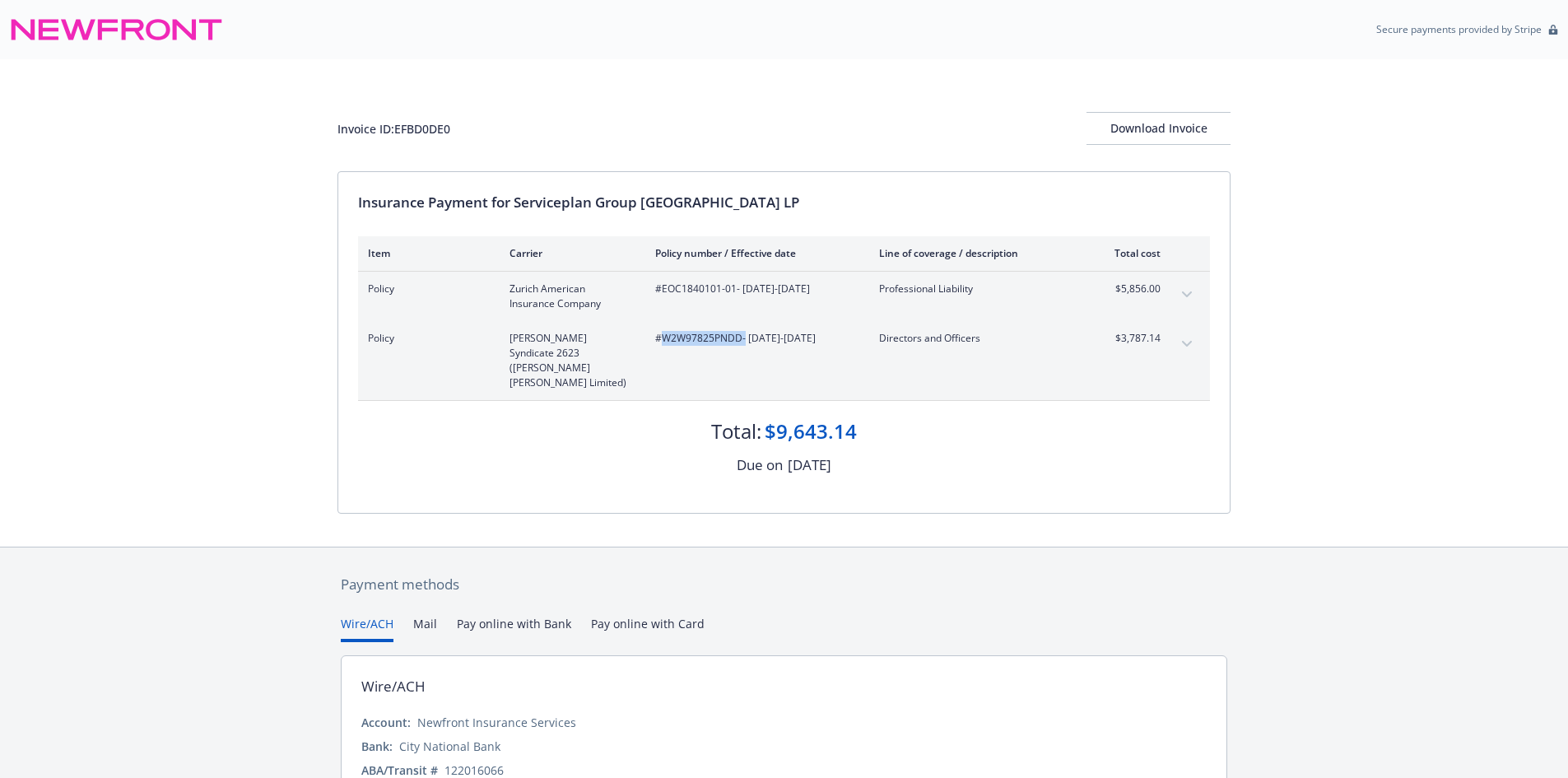
click at [710, 335] on span "#W2W97825PNDD - 07/01/2025-07/01/2026" at bounding box center [753, 338] width 197 height 15
copy span "W2W97825PNDD"
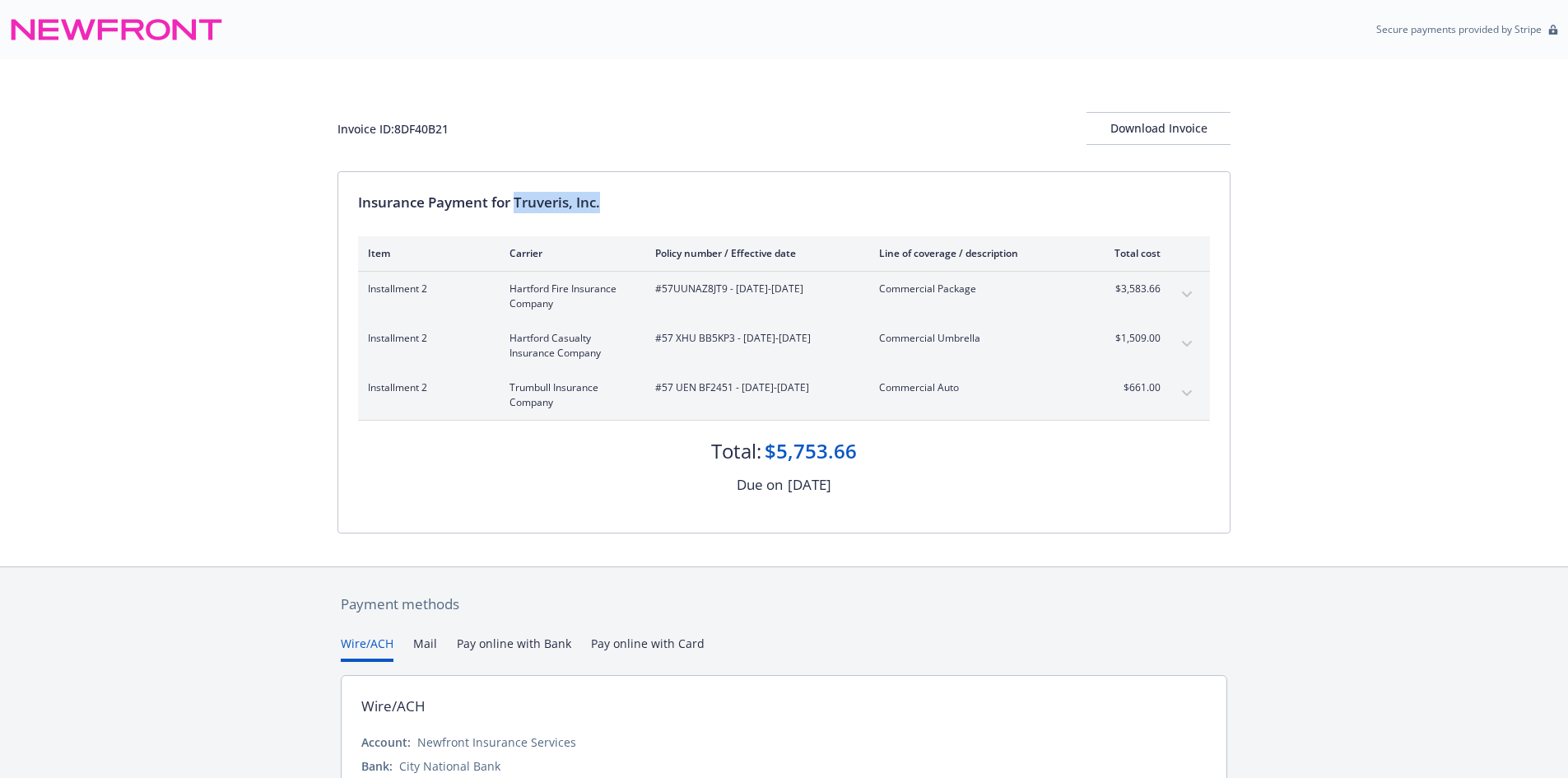
drag, startPoint x: 515, startPoint y: 203, endPoint x: 637, endPoint y: 195, distance: 122.3
click at [637, 195] on div "Insurance Payment for Truveris, Inc." at bounding box center [784, 202] width 852 height 21
copy div "Truveris, Inc."
click at [399, 133] on div "Invoice ID: 8DF40B21" at bounding box center [393, 129] width 111 height 17
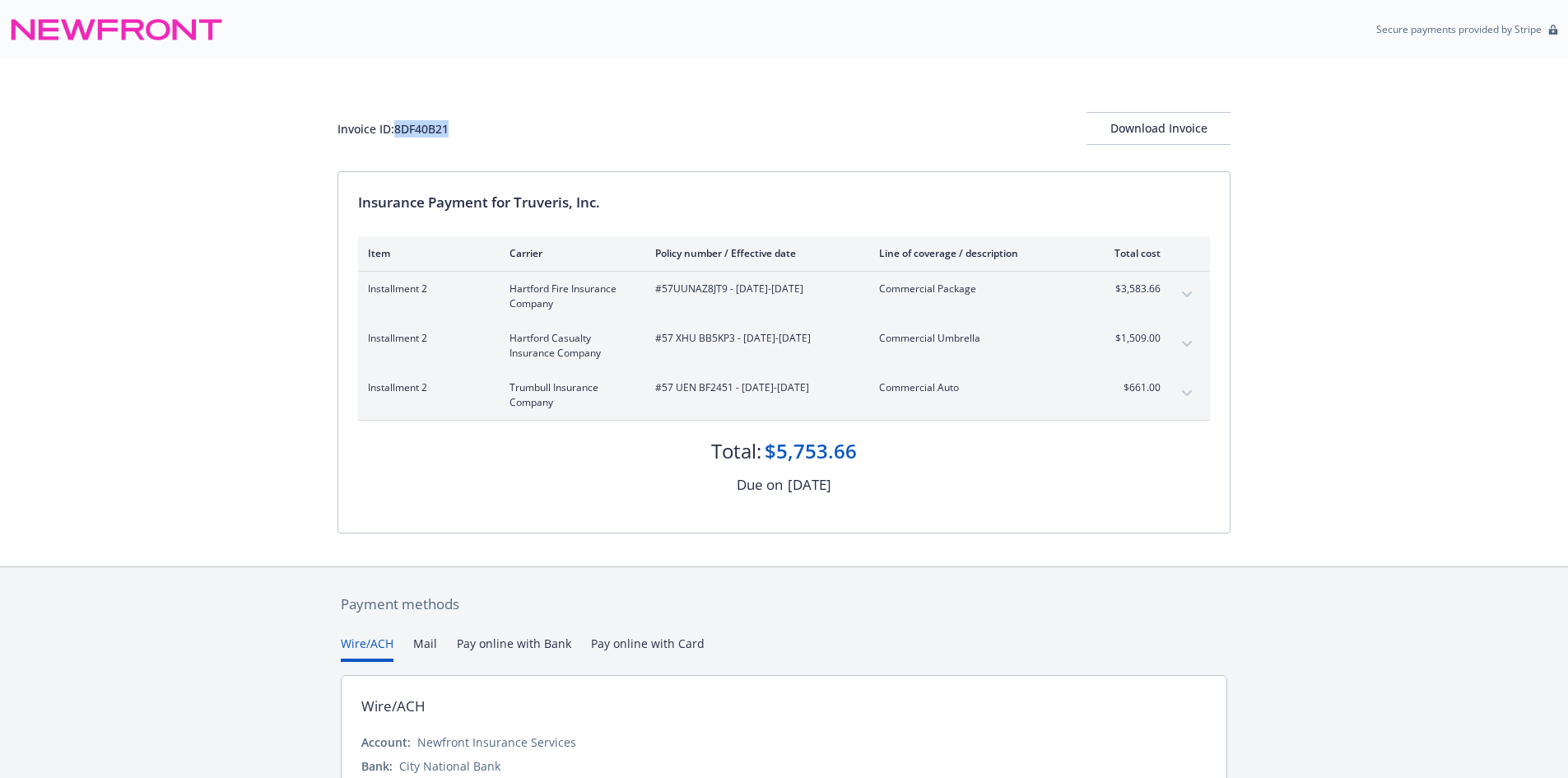
copy div "8DF40B21"
click at [712, 292] on span "#57UUNAZ8JT9 - 04/01/2025-04/01/2026" at bounding box center [753, 289] width 197 height 15
copy span "57UUNAZ8JT9"
drag, startPoint x: 733, startPoint y: 343, endPoint x: 661, endPoint y: 338, distance: 72.2
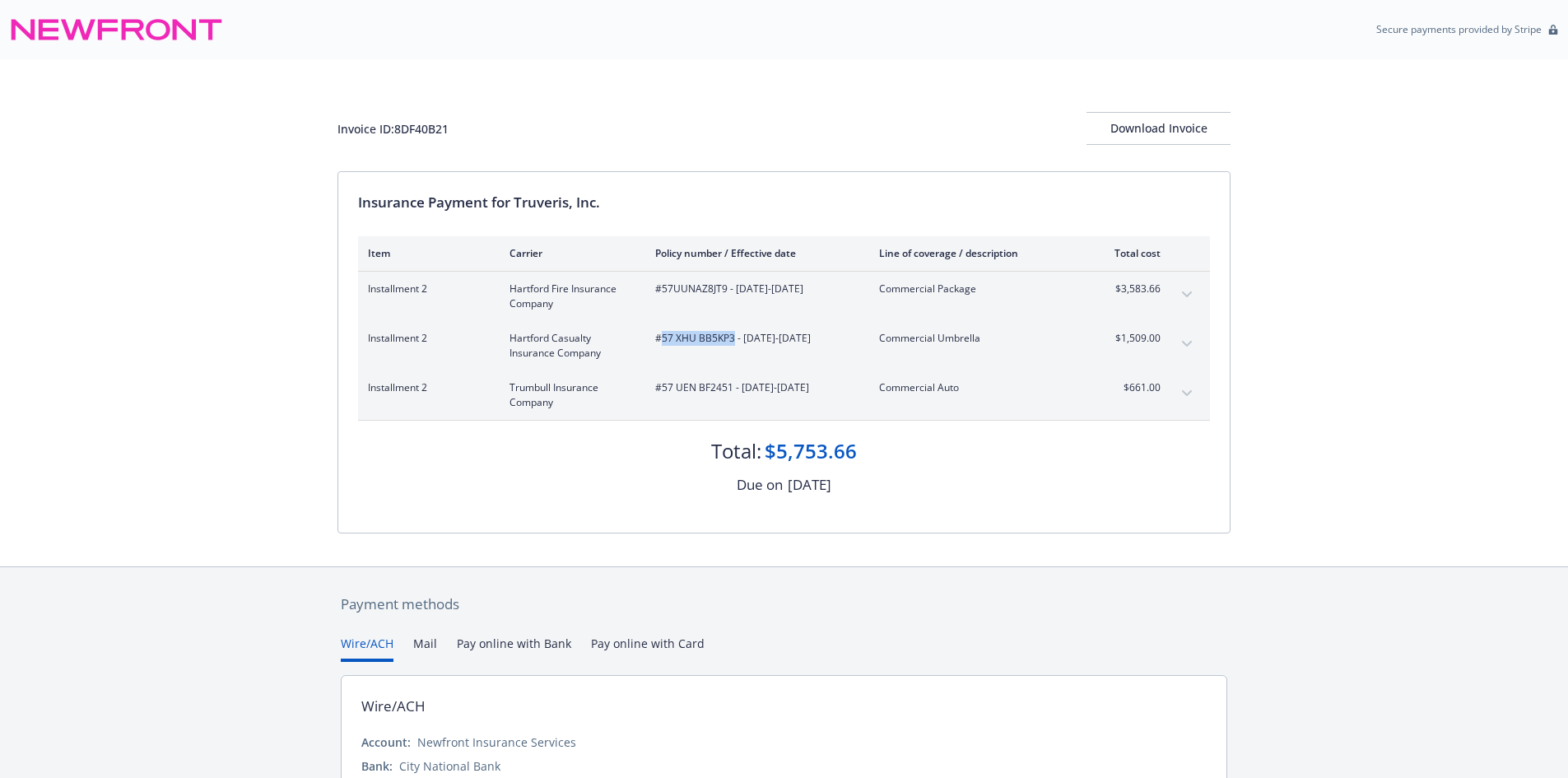
click at [661, 338] on span "#57 XHU BB5KP3 - 04/01/2025-04/01/2026" at bounding box center [753, 338] width 197 height 15
copy span "57 XHU BB5KP3"
drag, startPoint x: 730, startPoint y: 387, endPoint x: 662, endPoint y: 386, distance: 68.0
click at [662, 386] on span "#57 UEN BF2451 - 04/01/2025-04/01/2026" at bounding box center [753, 387] width 197 height 15
copy span "57 UEN BF2451"
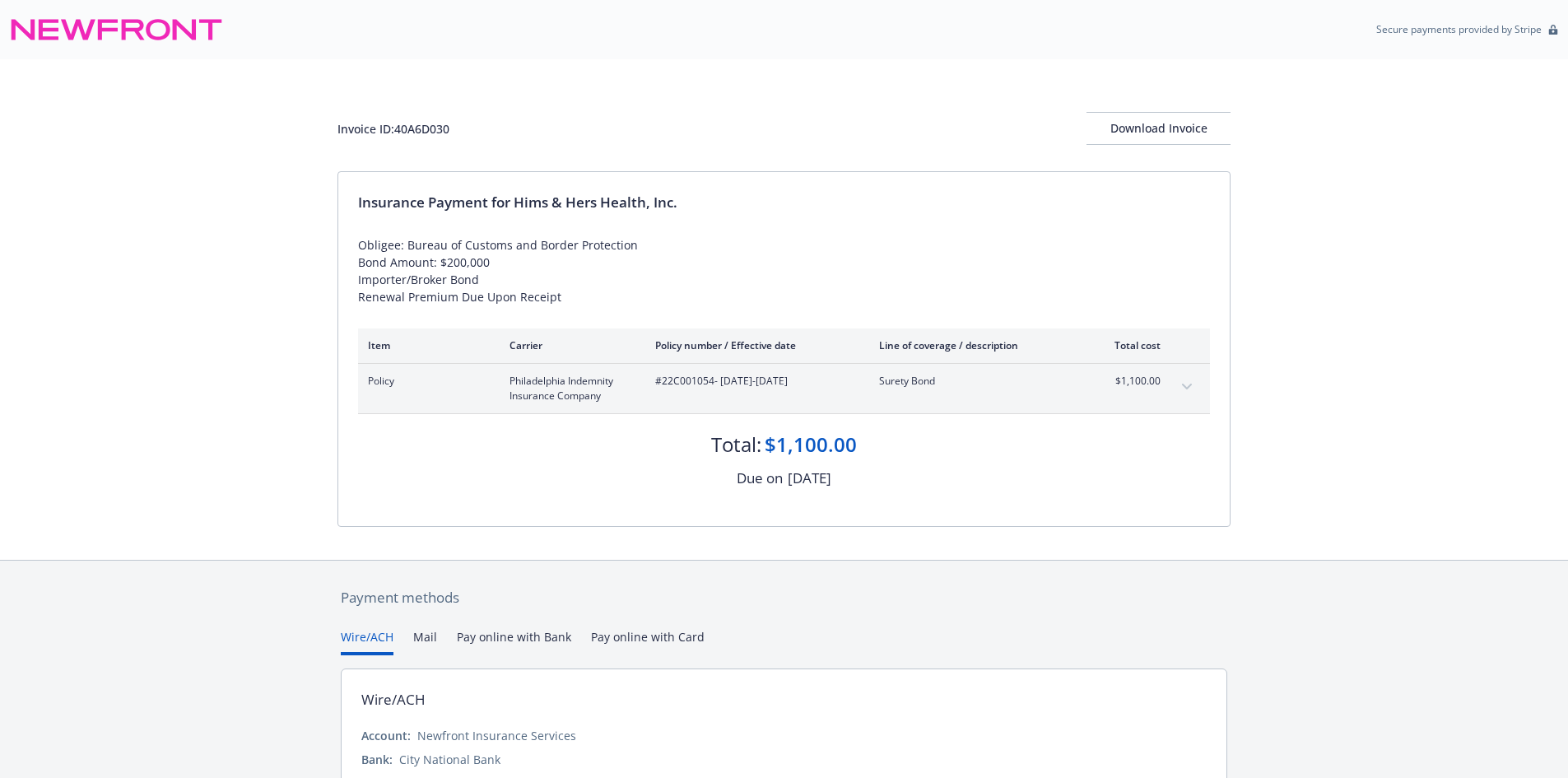
click at [683, 375] on span "#22C001054 - 10/21/2025-10/21/2026" at bounding box center [753, 381] width 197 height 15
copy span "22C001054"
click at [430, 130] on div "Invoice ID: 40A6D030" at bounding box center [393, 129] width 112 height 17
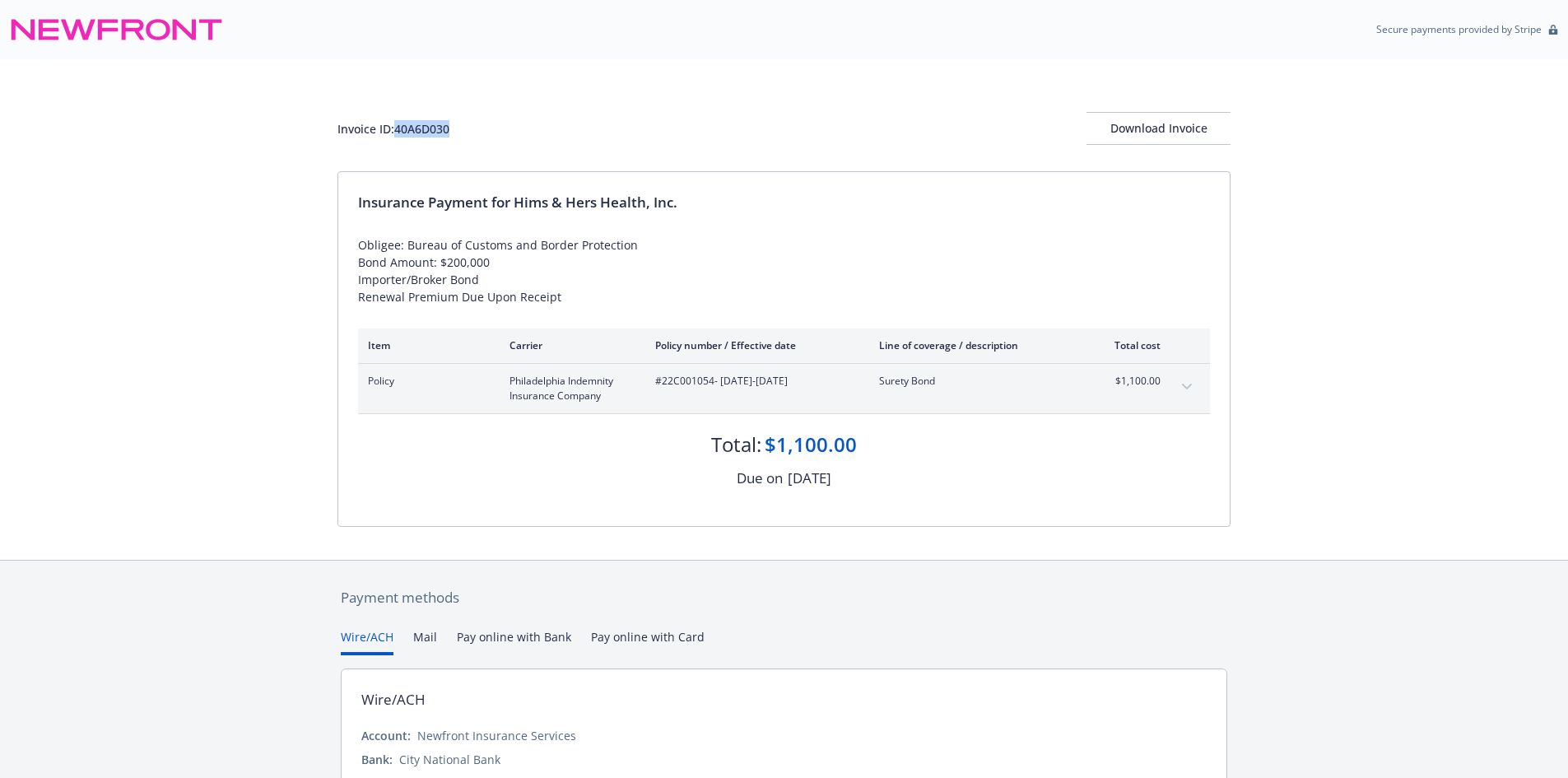
copy div "40A6D030"
drag, startPoint x: 516, startPoint y: 202, endPoint x: 689, endPoint y: 204, distance: 173.0
click at [689, 204] on div "Insurance Payment for Hims & Hers Health, Inc." at bounding box center [784, 202] width 852 height 21
copy div "Hims & Hers Health, Inc."
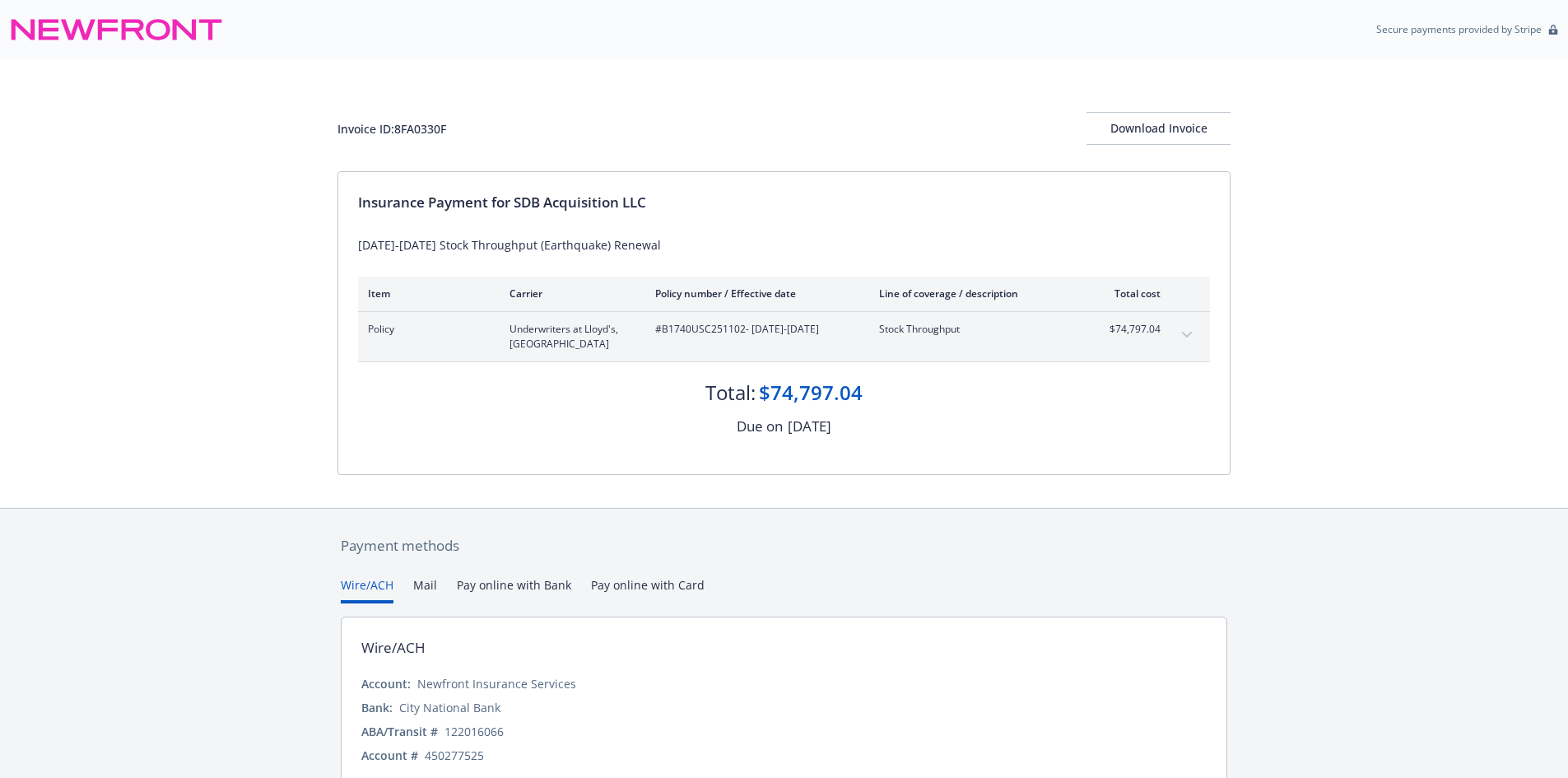
click at [701, 331] on span "#B1740USC251102 - 09/01/2025-09/01/2026" at bounding box center [753, 329] width 197 height 15
copy span "B1740USC251102"
drag, startPoint x: 513, startPoint y: 199, endPoint x: 658, endPoint y: 204, distance: 145.1
click at [651, 204] on div "Insurance Payment for SDB Acquisition LLC" at bounding box center [784, 202] width 852 height 21
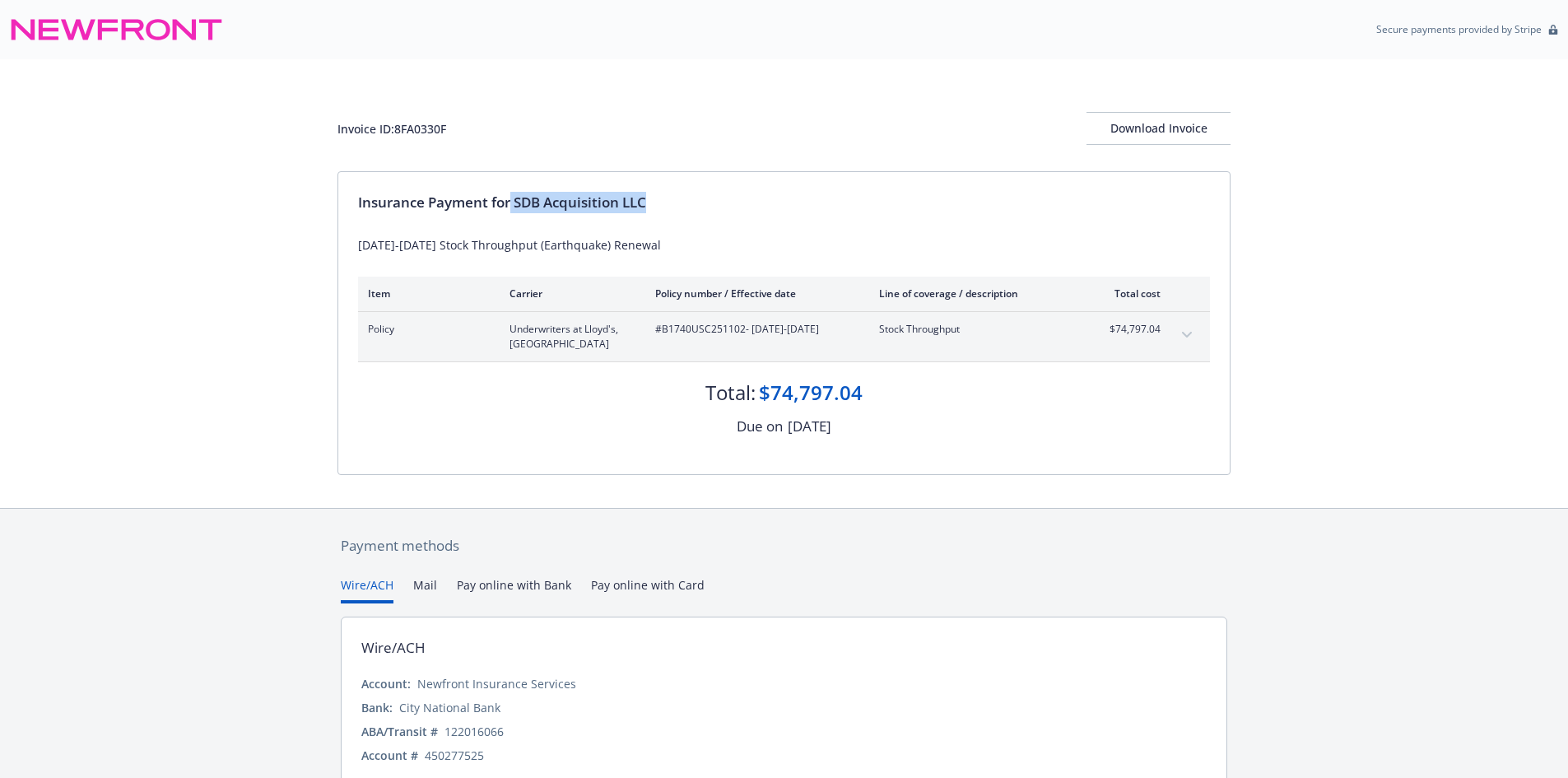
click at [658, 204] on div "Insurance Payment for SDB Acquisition LLC" at bounding box center [784, 202] width 852 height 21
drag, startPoint x: 655, startPoint y: 204, endPoint x: 513, endPoint y: 195, distance: 142.3
click at [513, 195] on div "Insurance Payment for SDB Acquisition LLC" at bounding box center [784, 202] width 852 height 21
drag, startPoint x: 669, startPoint y: 199, endPoint x: 520, endPoint y: 191, distance: 149.2
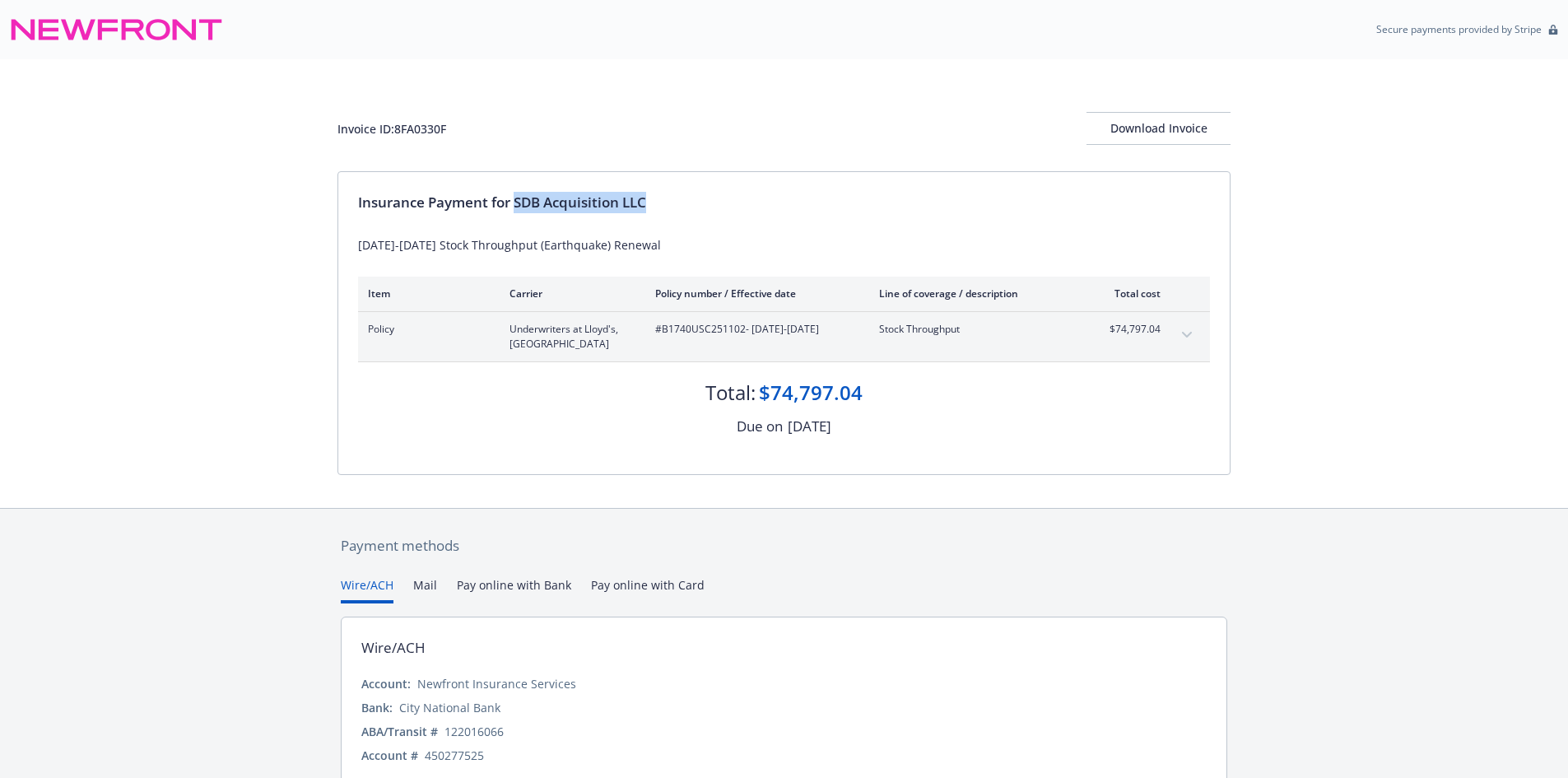
click at [520, 191] on div "Insurance Payment for SDB Acquisition LLC 2025-2026 Stock Throughput (Earthquak…" at bounding box center [784, 322] width 891 height 302
copy div "SDB Acquisition LLC"
click at [409, 132] on div "Invoice ID: 8FA0330F" at bounding box center [391, 129] width 109 height 17
copy div "8FA0330F"
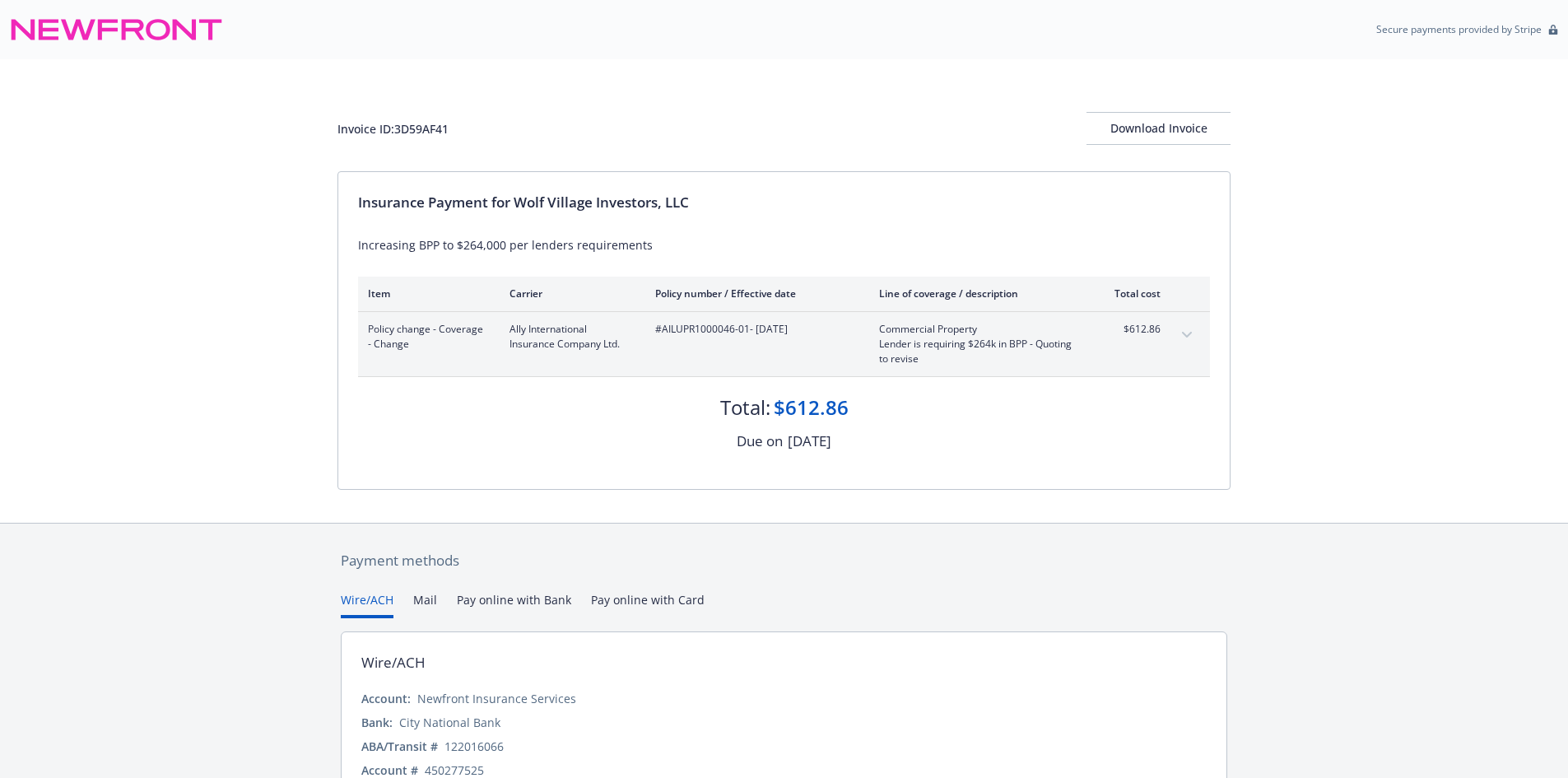
click at [679, 322] on span "#AILUPR1000046-01 - [DATE]" at bounding box center [753, 329] width 197 height 15
click at [717, 325] on span "#AILUPR1000046-01 - [DATE]" at bounding box center [753, 329] width 197 height 15
drag, startPoint x: 747, startPoint y: 329, endPoint x: 658, endPoint y: 334, distance: 89.1
click at [658, 334] on span "#AILUPR1000046-01 - [DATE]" at bounding box center [753, 329] width 197 height 15
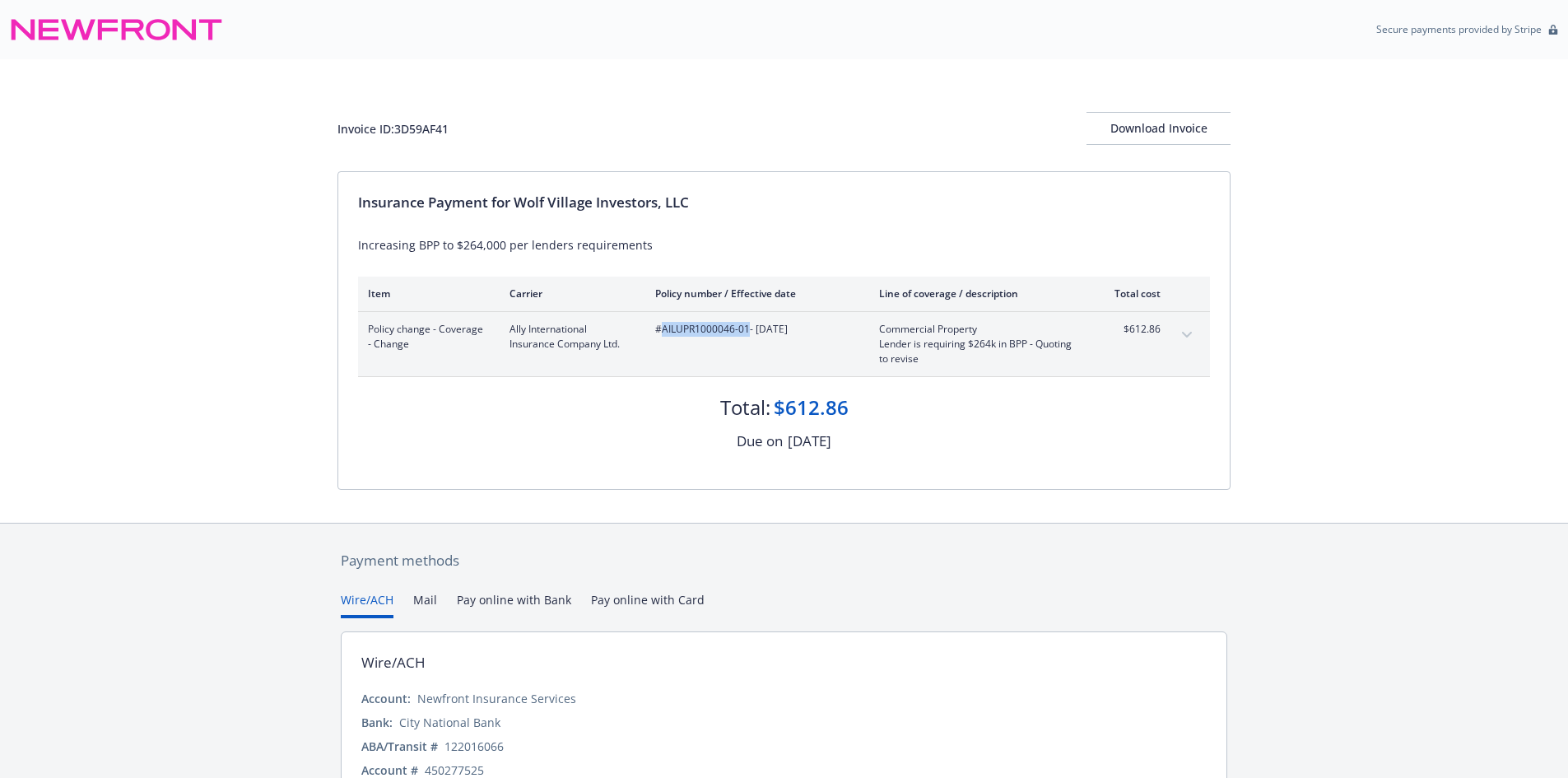
copy span "AILUPR1000046-01"
click at [512, 201] on div "Insurance Payment for Wolf Village Investors, LLC" at bounding box center [784, 202] width 852 height 21
drag, startPoint x: 515, startPoint y: 201, endPoint x: 533, endPoint y: 220, distance: 26.2
click at [696, 197] on div "Insurance Payment for Wolf Village Investors, LLC" at bounding box center [784, 202] width 852 height 21
copy div "Wolf Village Investors, LLC"
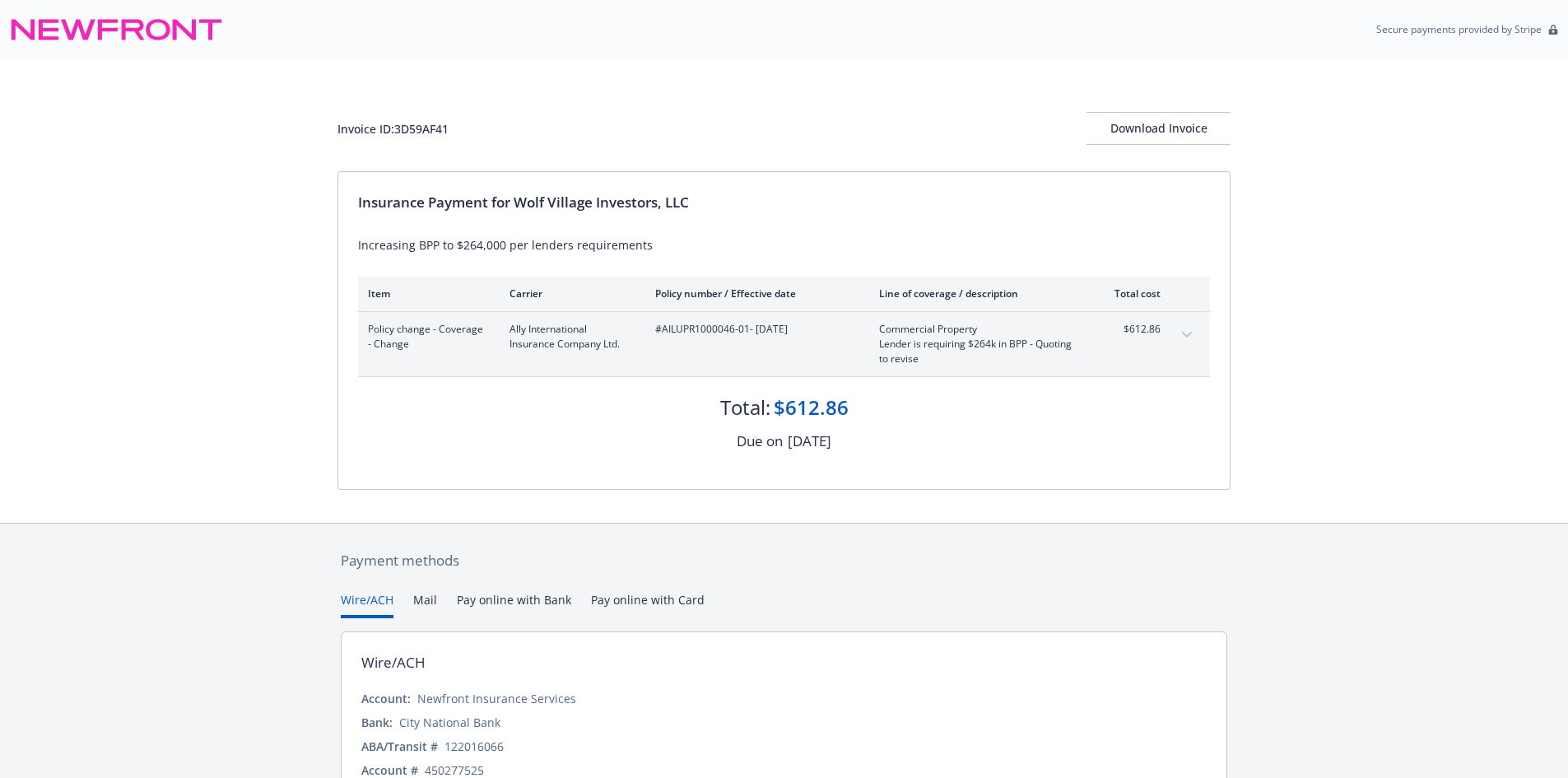
click at [408, 138] on div "Invoice ID: 3D59AF41 Download Invoice" at bounding box center [784, 129] width 893 height 33
copy div "3D59AF41"
